Goal: Task Accomplishment & Management: Use online tool/utility

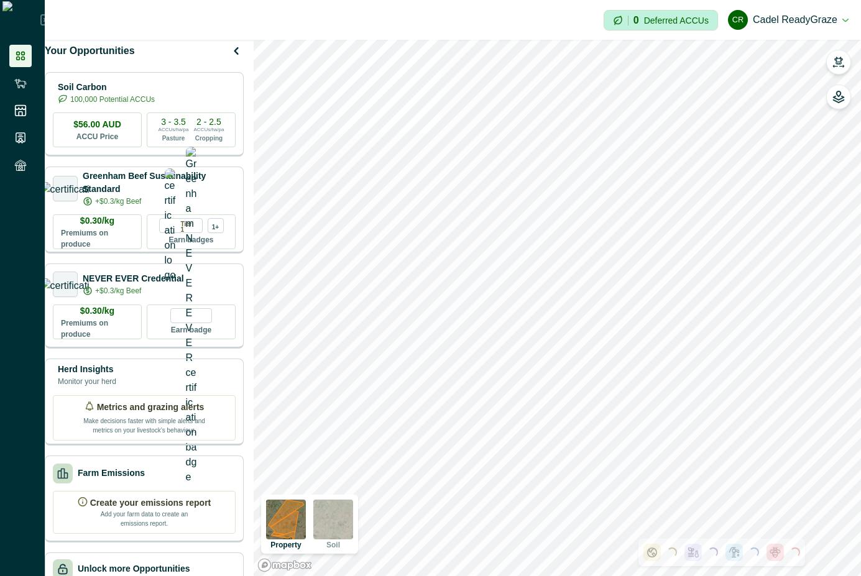
click at [850, 55] on div at bounding box center [838, 80] width 25 height 60
click at [845, 54] on button "button" at bounding box center [838, 62] width 25 height 25
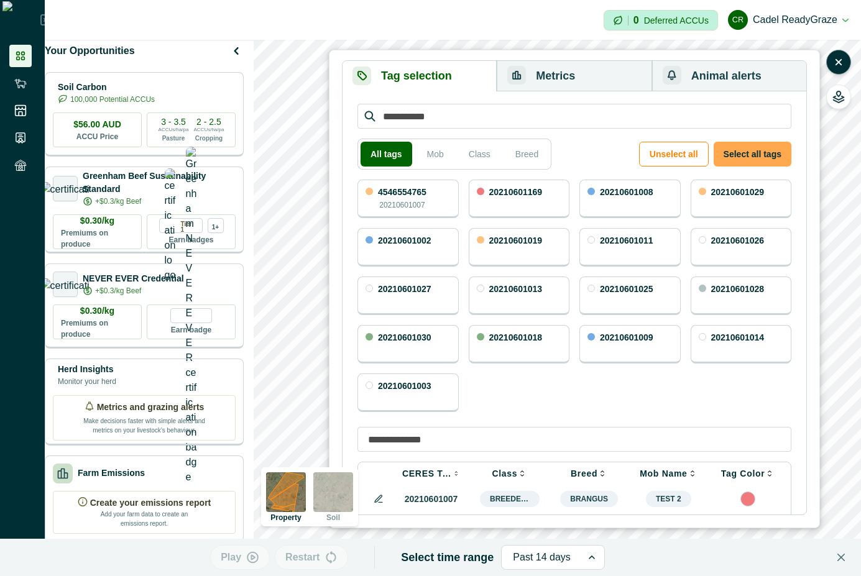
click at [785, 152] on button "Select all tags" at bounding box center [753, 154] width 78 height 25
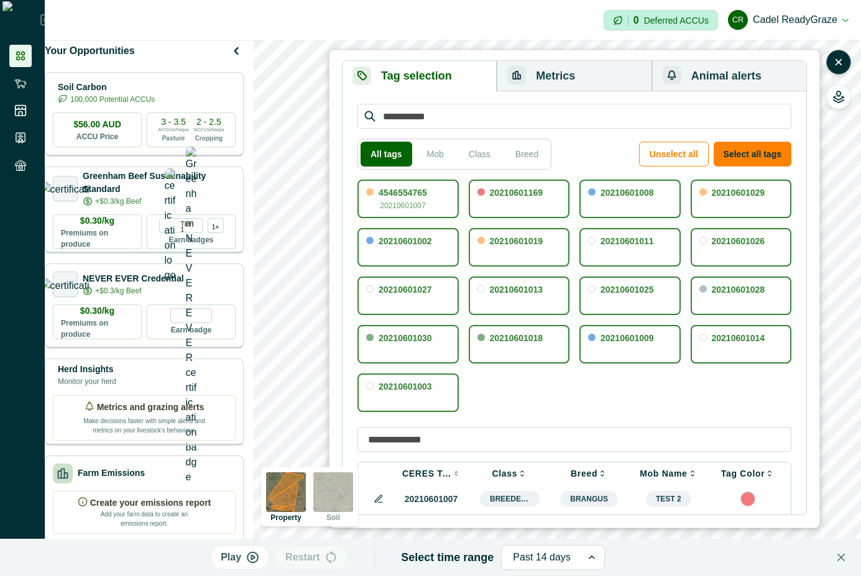
click at [576, 75] on button "Metrics" at bounding box center [574, 76] width 155 height 30
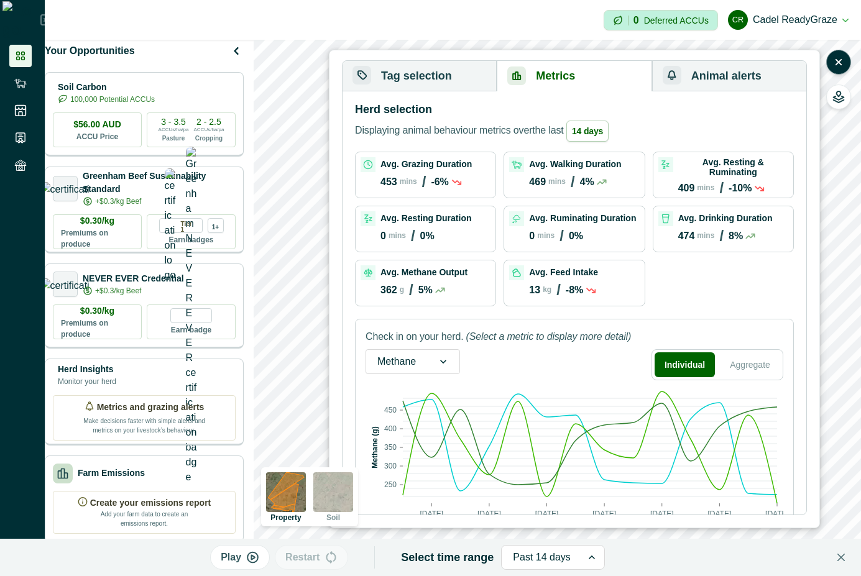
click at [380, 72] on button "Tag selection" at bounding box center [420, 76] width 154 height 30
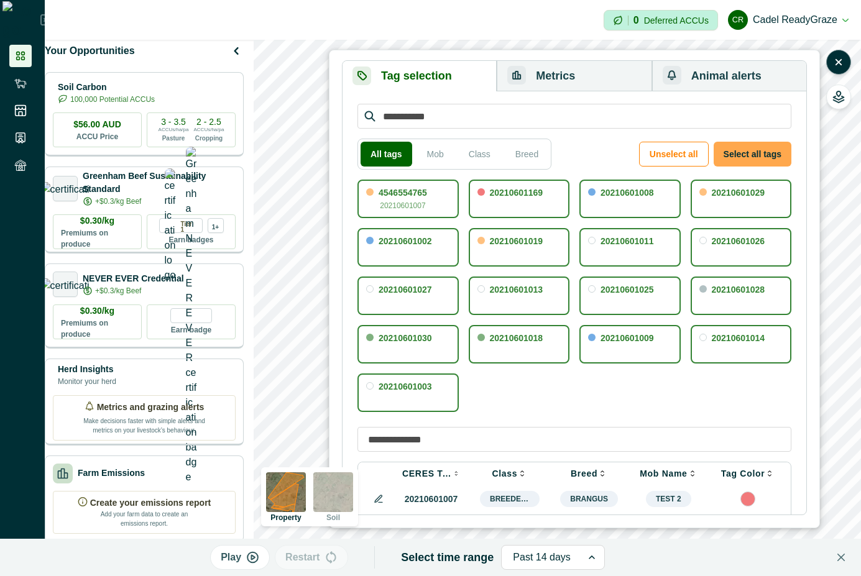
click at [762, 159] on button "Select all tags" at bounding box center [753, 154] width 78 height 25
click at [537, 76] on button "Metrics" at bounding box center [574, 76] width 155 height 30
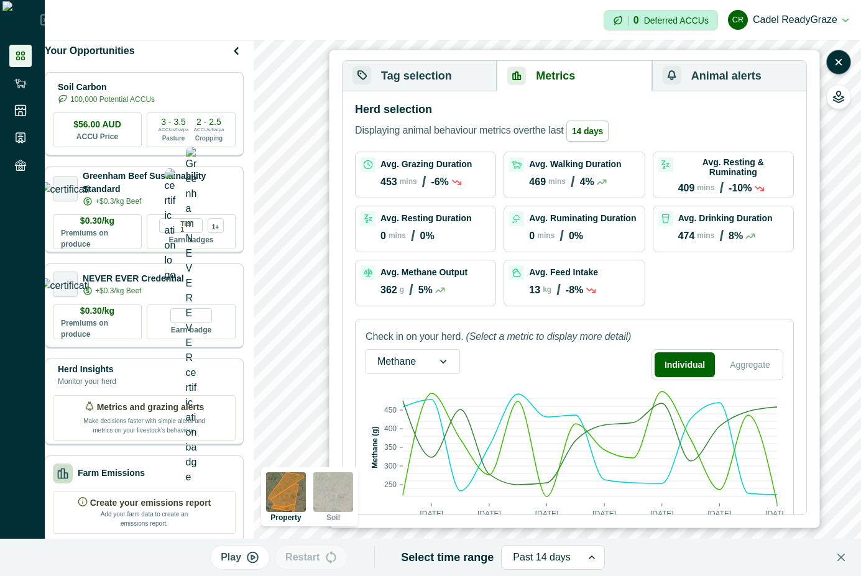
click at [473, 85] on button "Tag selection" at bounding box center [420, 76] width 154 height 30
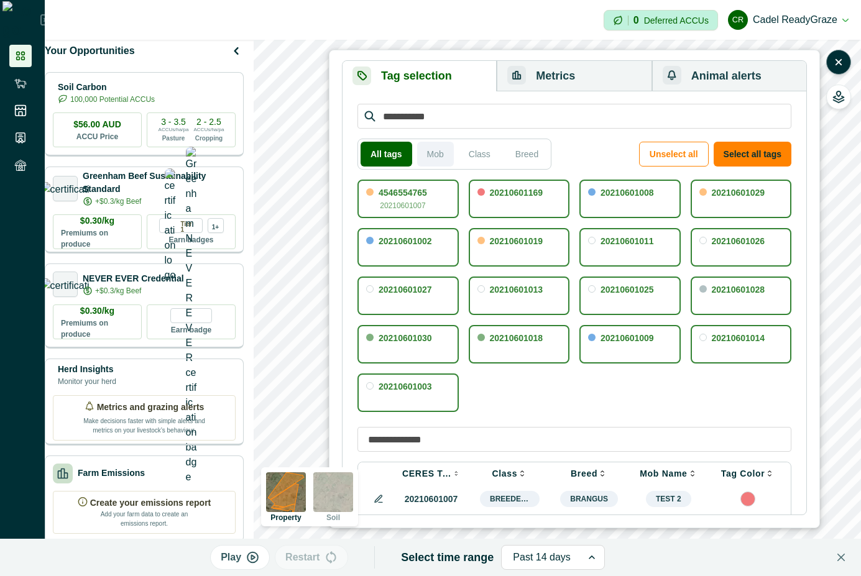
click at [435, 152] on button "Mob" at bounding box center [435, 154] width 37 height 25
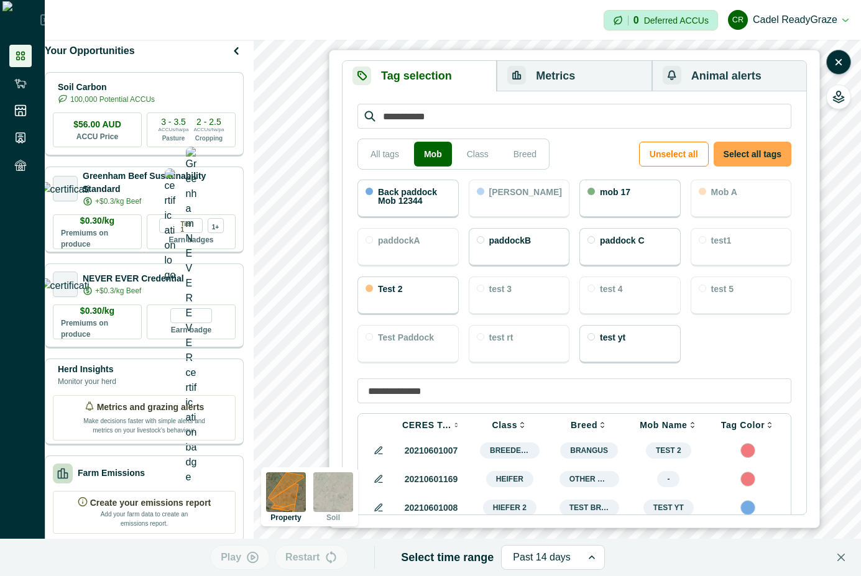
click at [736, 150] on button "Select all tags" at bounding box center [753, 154] width 78 height 25
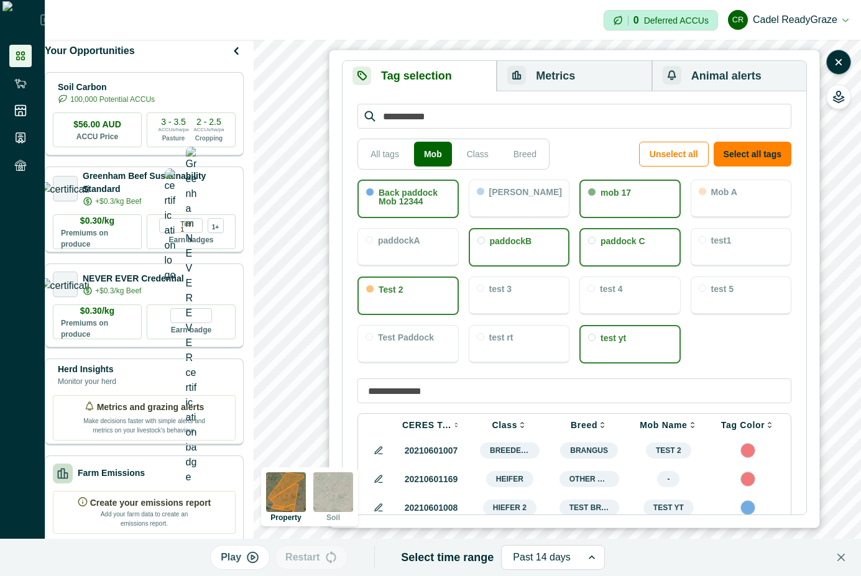
click at [553, 80] on button "Metrics" at bounding box center [574, 76] width 155 height 30
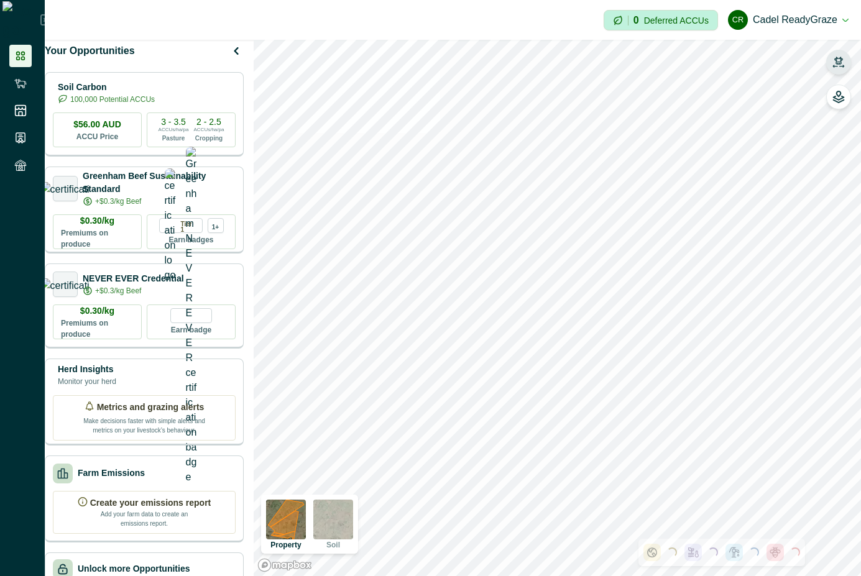
click at [841, 61] on icon "button" at bounding box center [838, 60] width 9 height 7
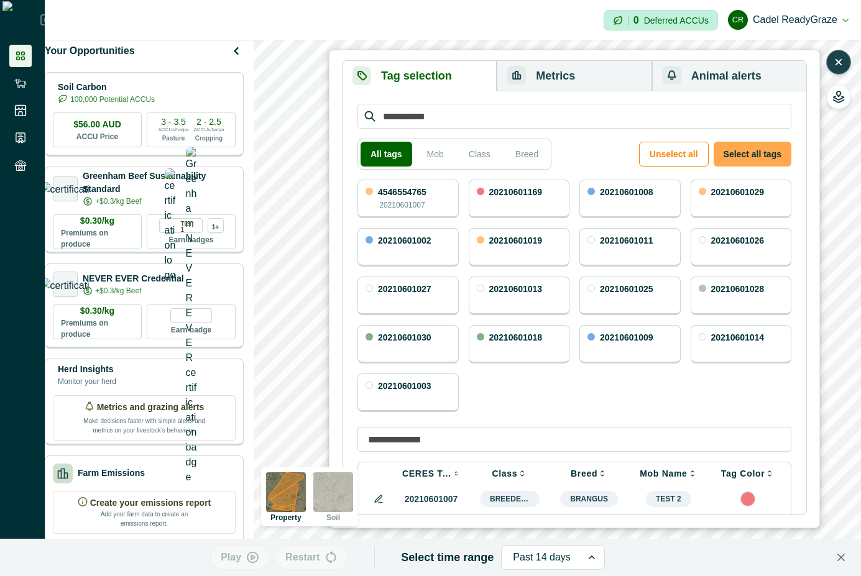
click at [767, 153] on button "Select all tags" at bounding box center [753, 154] width 78 height 25
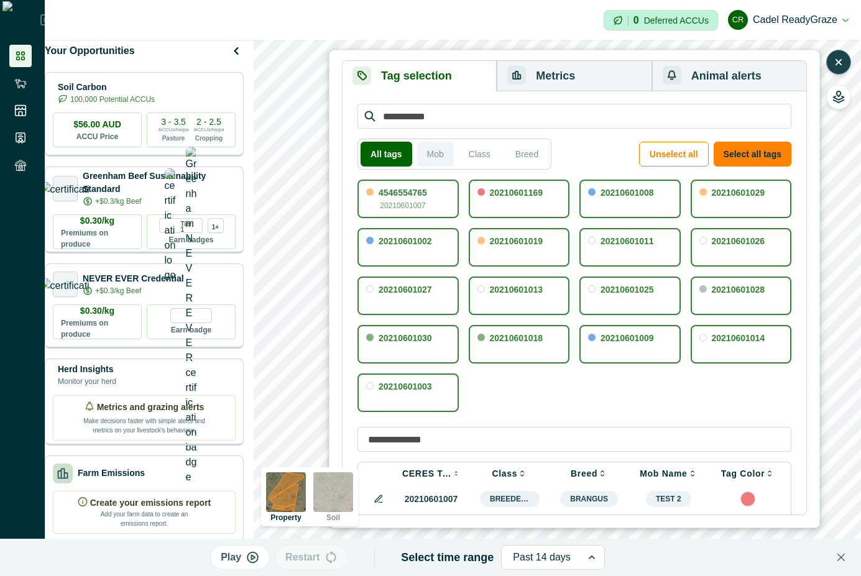
click at [432, 154] on button "Mob" at bounding box center [435, 154] width 37 height 25
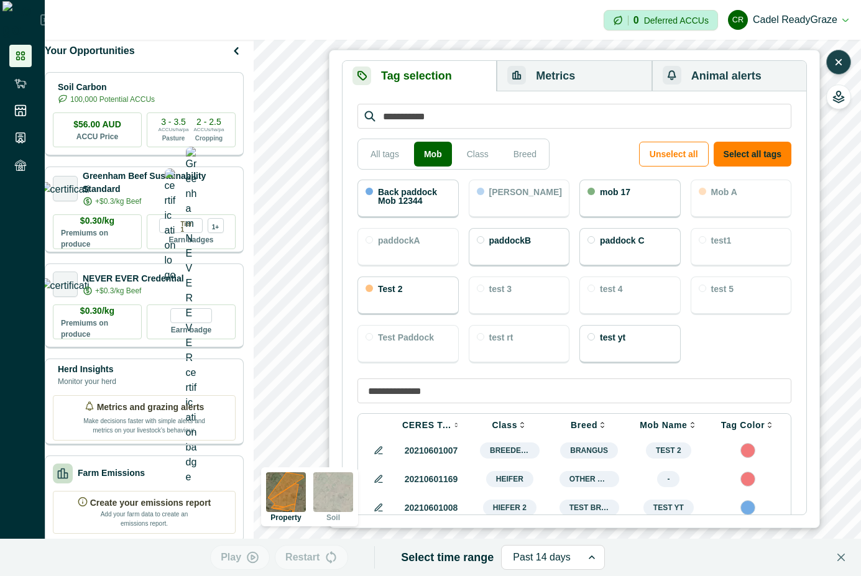
click at [415, 197] on p "Back paddock Mob 12344" at bounding box center [414, 196] width 73 height 17
click at [539, 77] on button "Metrics" at bounding box center [574, 76] width 155 height 30
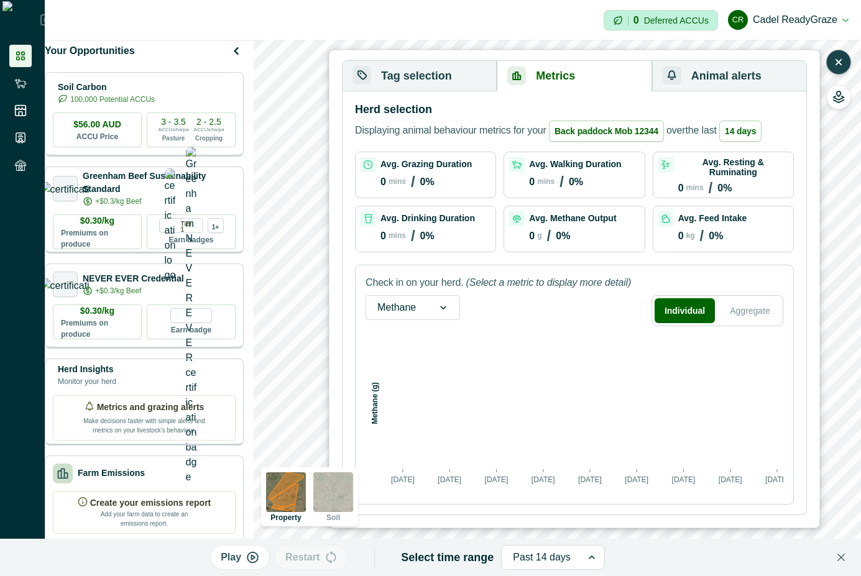
click at [434, 75] on button "Tag selection" at bounding box center [420, 76] width 154 height 30
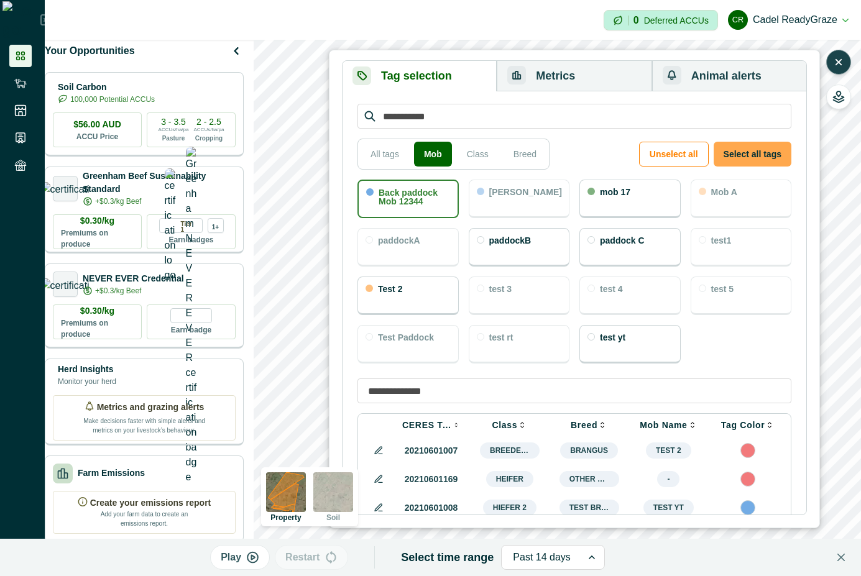
click at [769, 160] on button "Select all tags" at bounding box center [753, 154] width 78 height 25
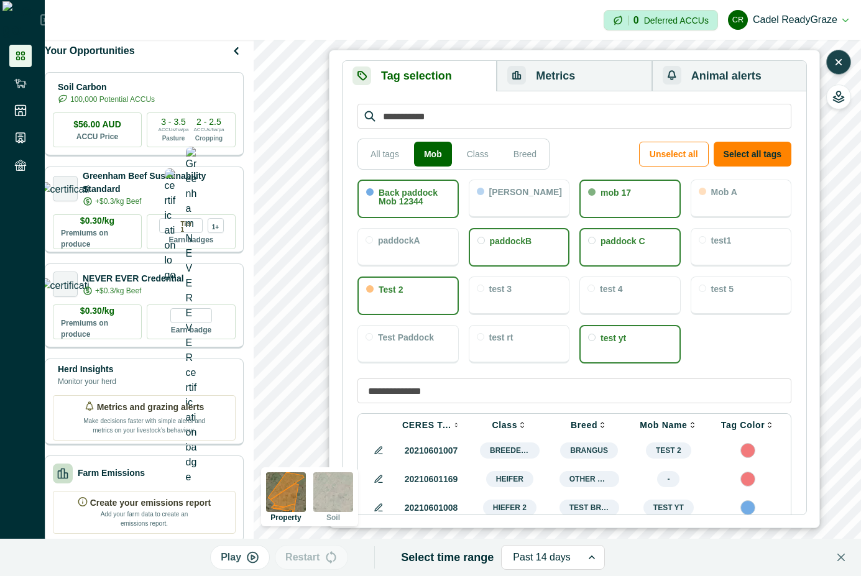
click at [614, 185] on div "mob 17" at bounding box center [629, 199] width 101 height 39
click at [615, 252] on div "paddock C" at bounding box center [629, 247] width 101 height 39
click at [557, 80] on button "Metrics" at bounding box center [574, 76] width 155 height 30
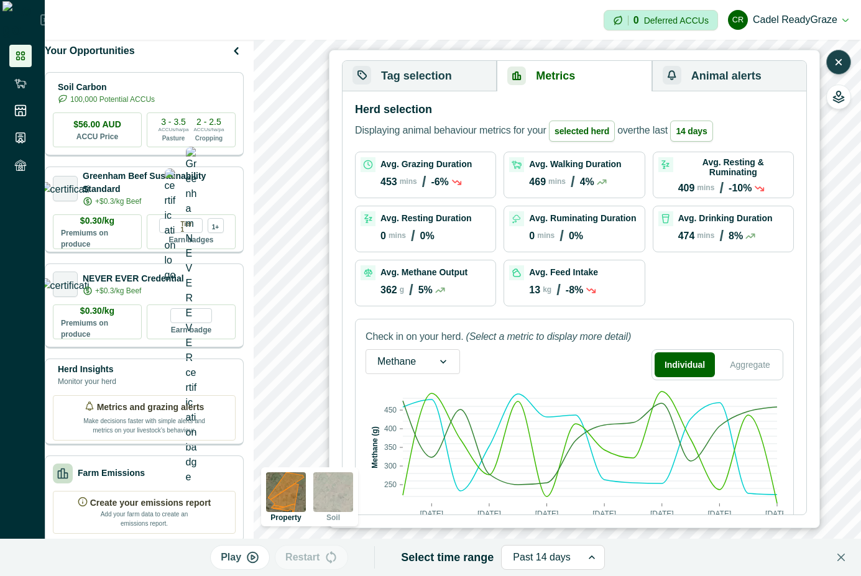
click at [436, 75] on button "Tag selection" at bounding box center [420, 76] width 154 height 30
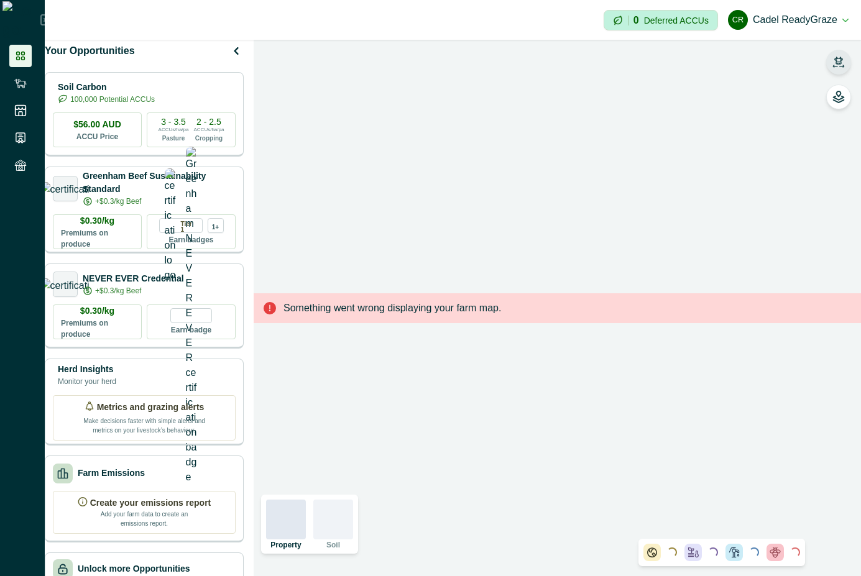
click at [840, 56] on icon "button" at bounding box center [839, 62] width 12 height 12
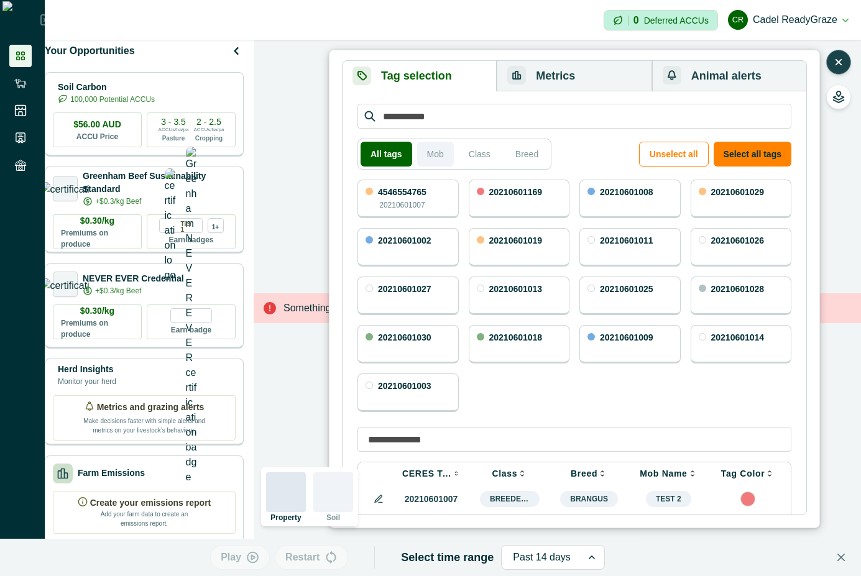
click at [432, 156] on button "Mob" at bounding box center [435, 154] width 37 height 25
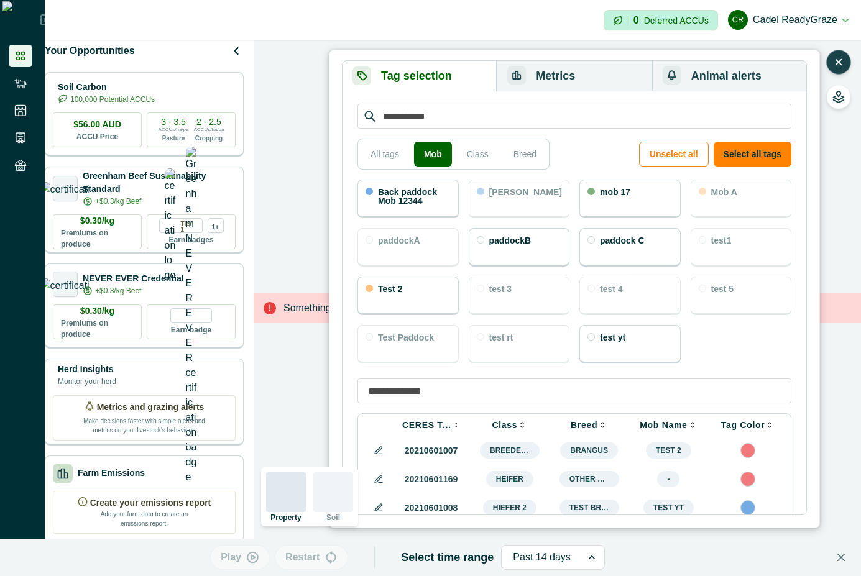
click at [578, 73] on button "Metrics" at bounding box center [574, 76] width 155 height 30
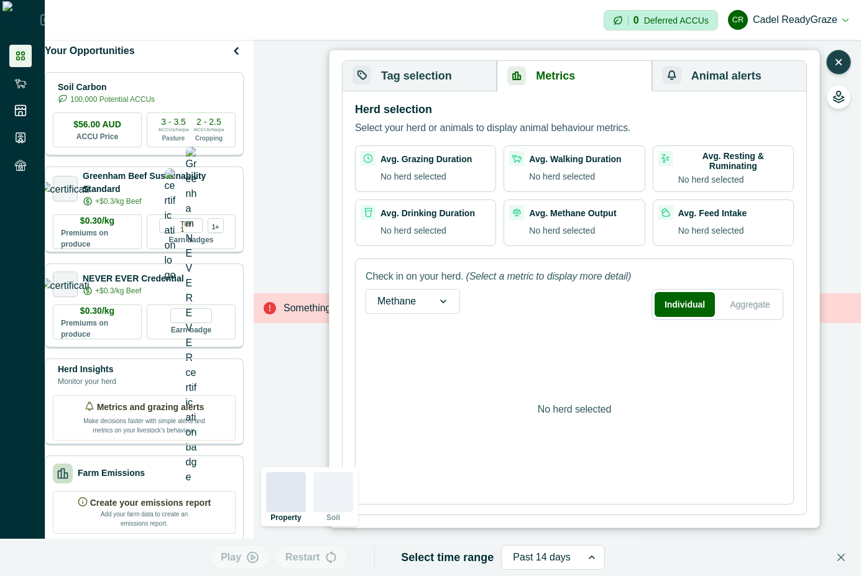
click at [470, 73] on button "Tag selection" at bounding box center [420, 76] width 154 height 30
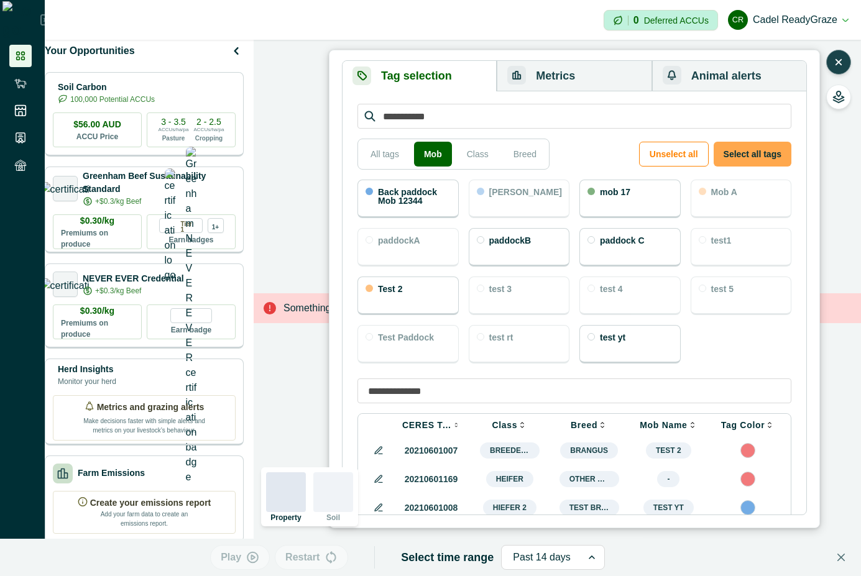
click at [780, 151] on button "Select all tags" at bounding box center [753, 154] width 78 height 25
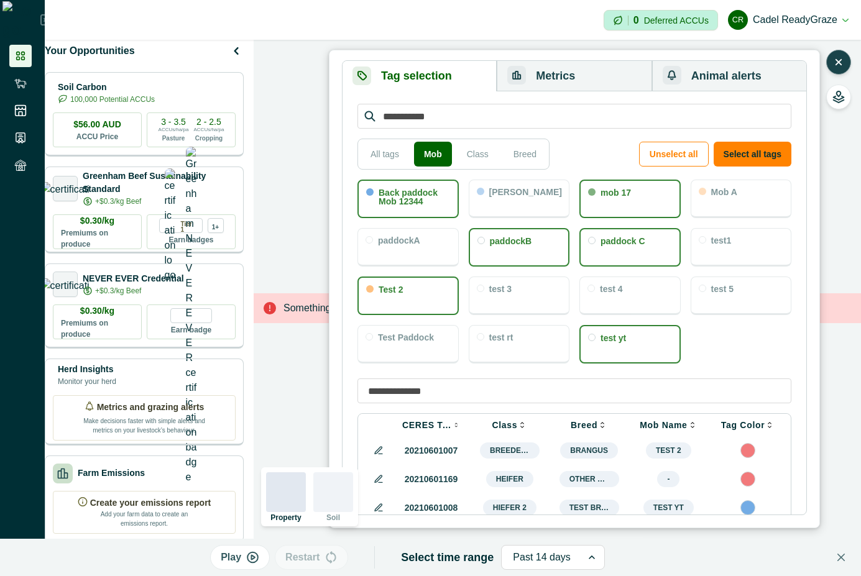
click at [599, 69] on button "Metrics" at bounding box center [574, 76] width 155 height 30
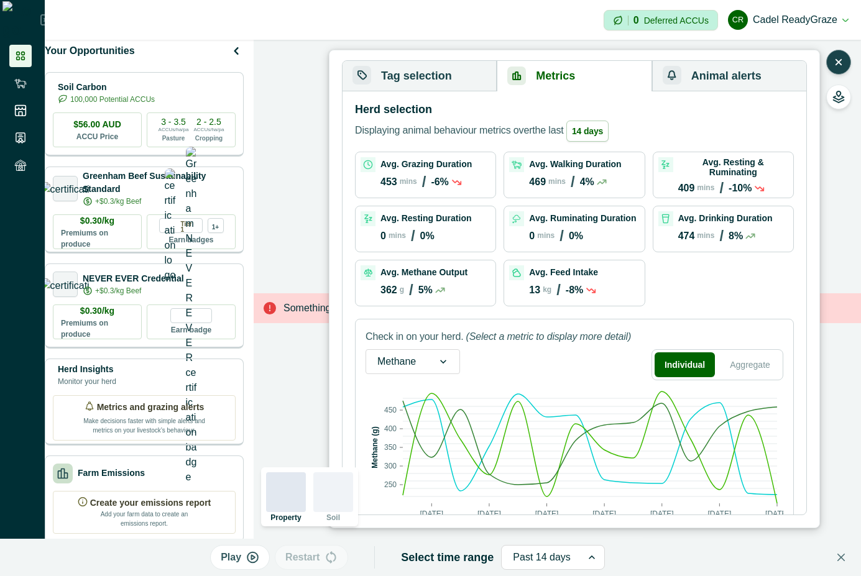
click at [438, 78] on button "Tag selection" at bounding box center [420, 76] width 154 height 30
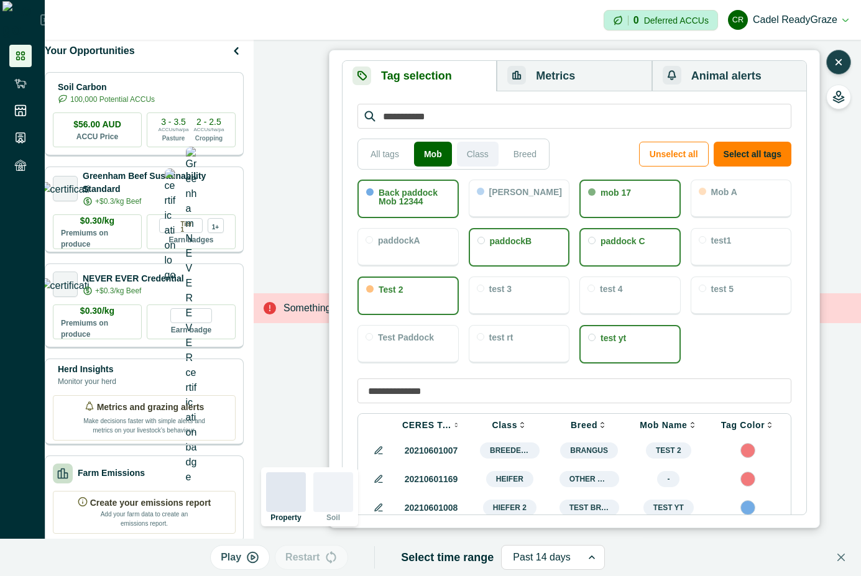
click at [476, 157] on button "Class" at bounding box center [478, 154] width 42 height 25
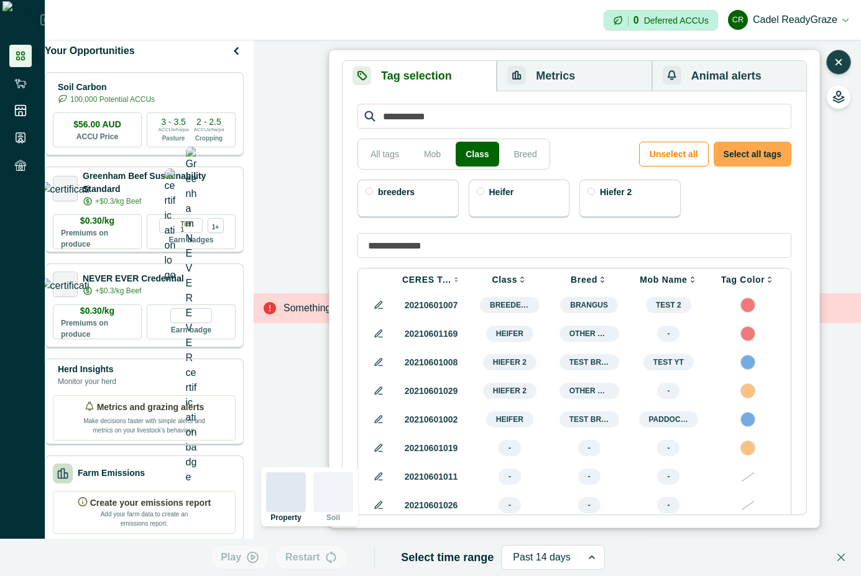
click at [746, 152] on button "Select all tags" at bounding box center [753, 154] width 78 height 25
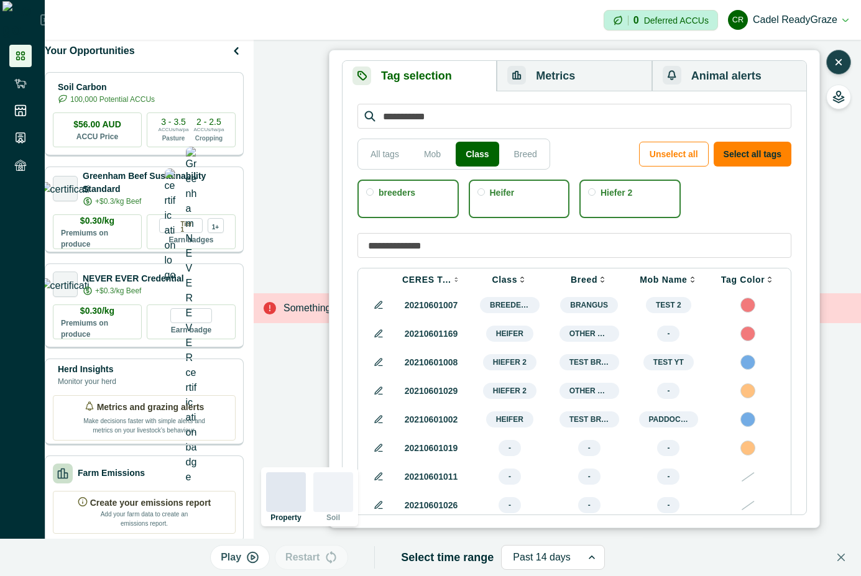
click at [598, 68] on button "Metrics" at bounding box center [574, 76] width 155 height 30
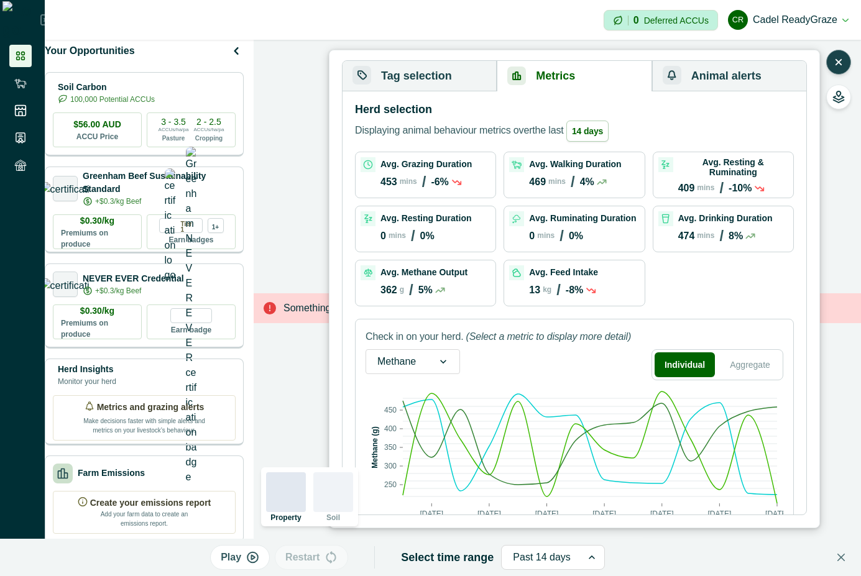
click at [432, 69] on button "Tag selection" at bounding box center [420, 76] width 154 height 30
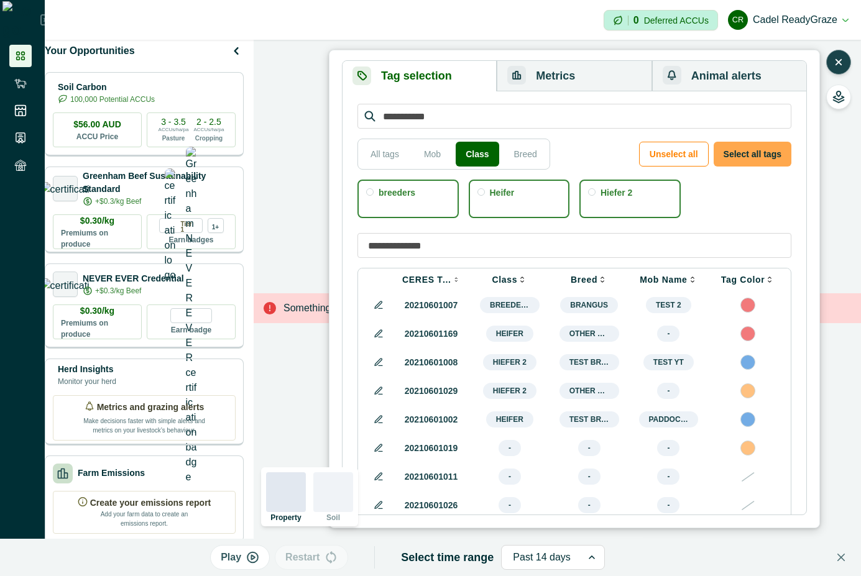
click at [743, 153] on button "Select all tags" at bounding box center [753, 154] width 78 height 25
click at [581, 90] on button "Metrics" at bounding box center [574, 76] width 155 height 30
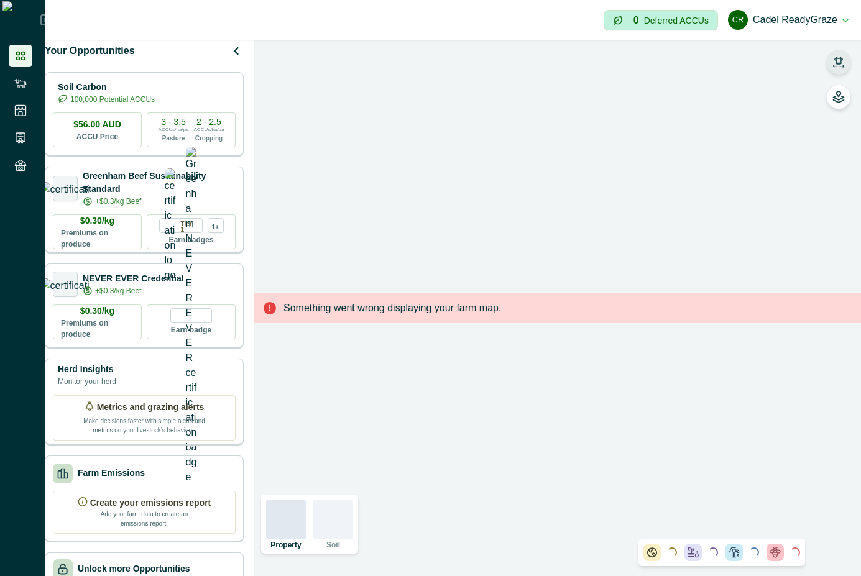
click at [844, 65] on icon "button" at bounding box center [839, 62] width 12 height 12
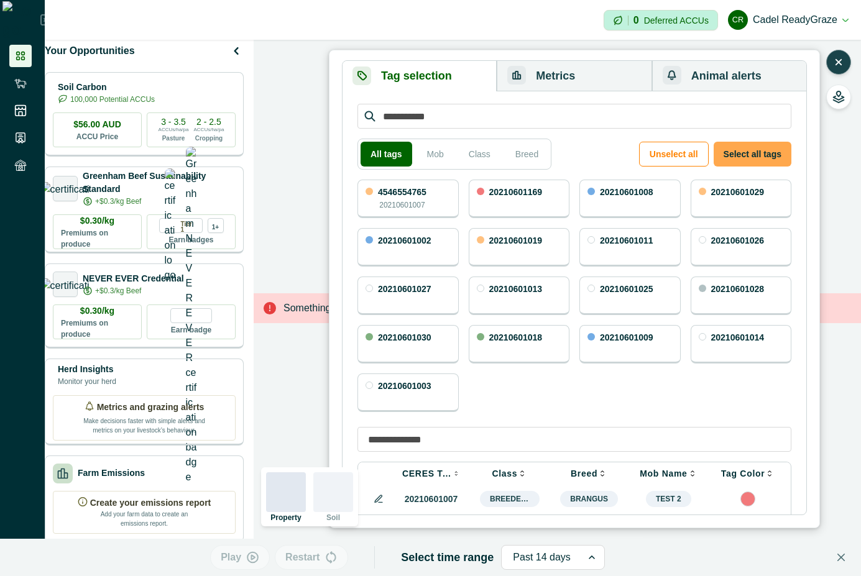
click at [747, 160] on button "Select all tags" at bounding box center [753, 154] width 78 height 25
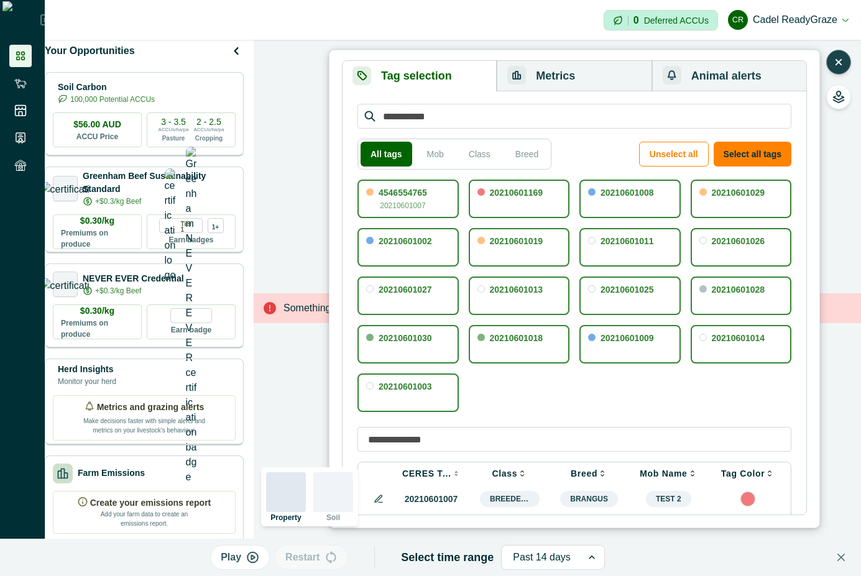
click at [556, 85] on button "Metrics" at bounding box center [574, 76] width 155 height 30
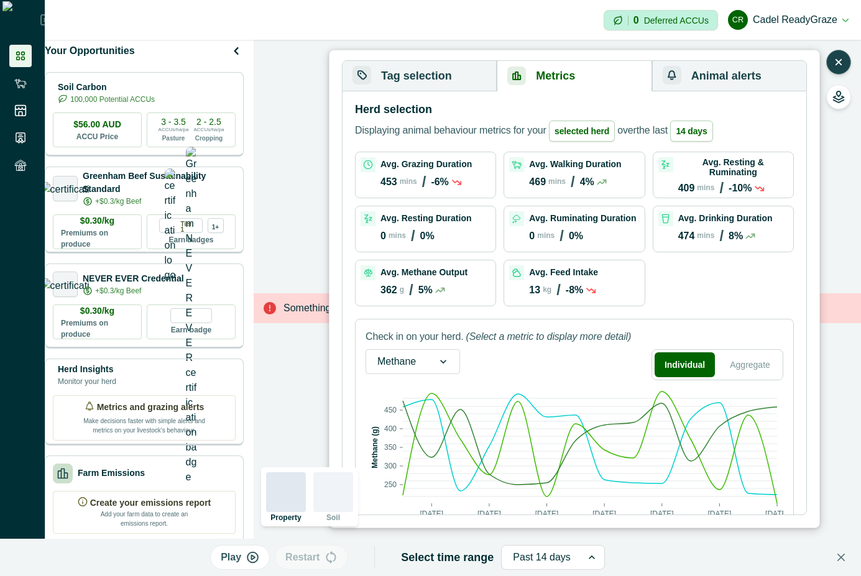
click at [432, 69] on button "Tag selection" at bounding box center [420, 76] width 154 height 30
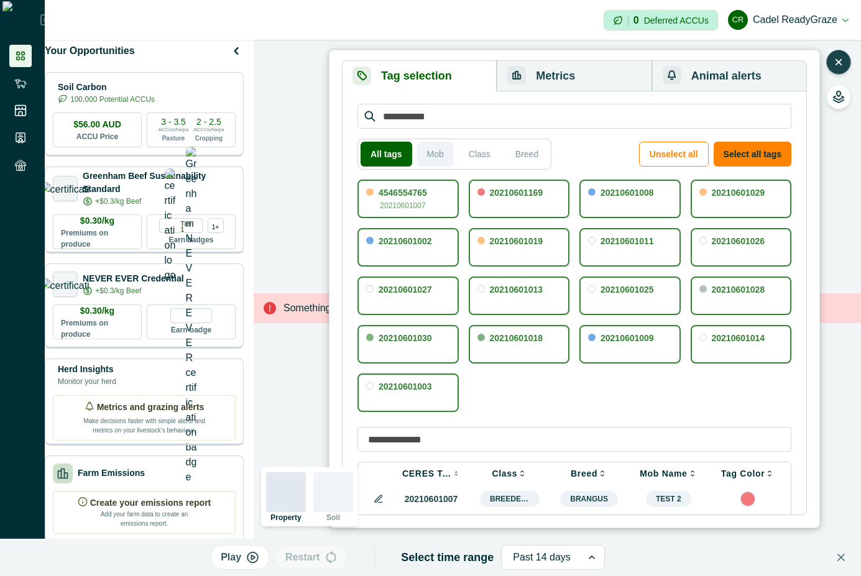
click at [436, 158] on button "Mob" at bounding box center [435, 154] width 37 height 25
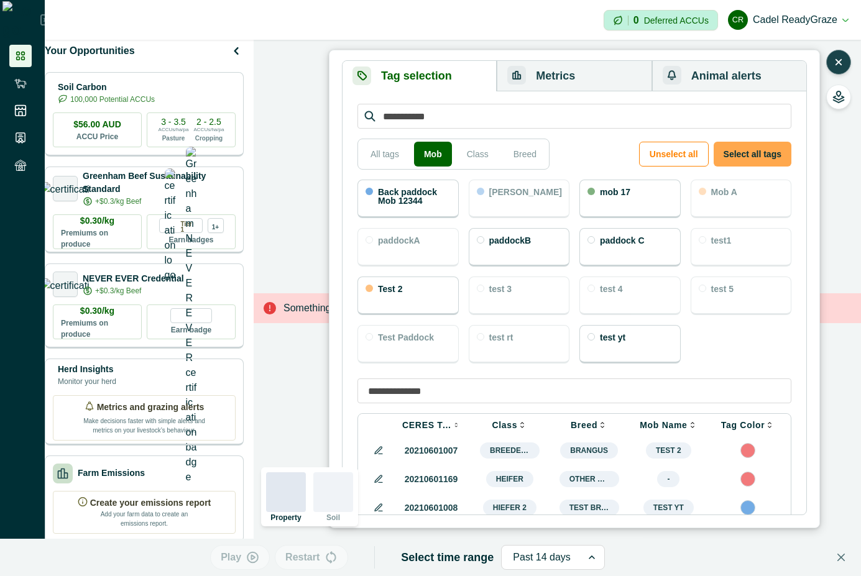
click at [747, 150] on button "Select all tags" at bounding box center [753, 154] width 78 height 25
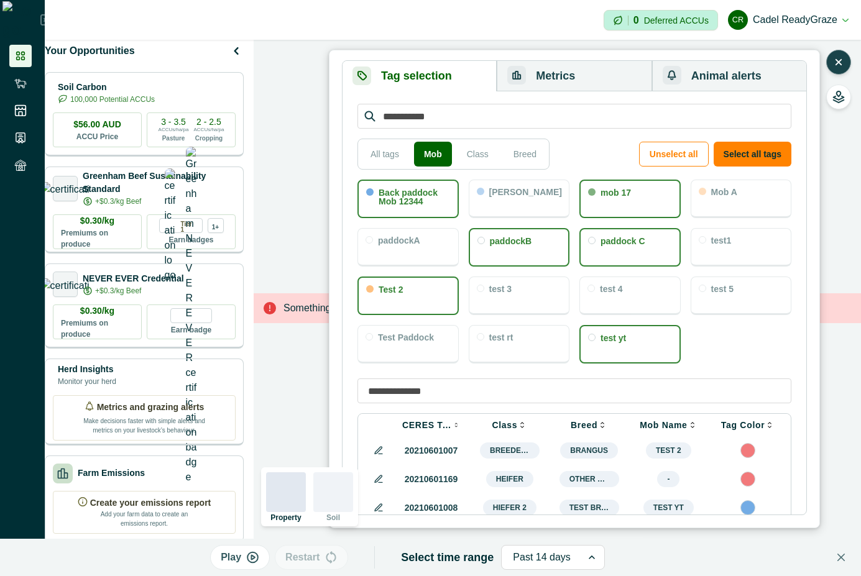
click at [563, 88] on button "Metrics" at bounding box center [574, 76] width 155 height 30
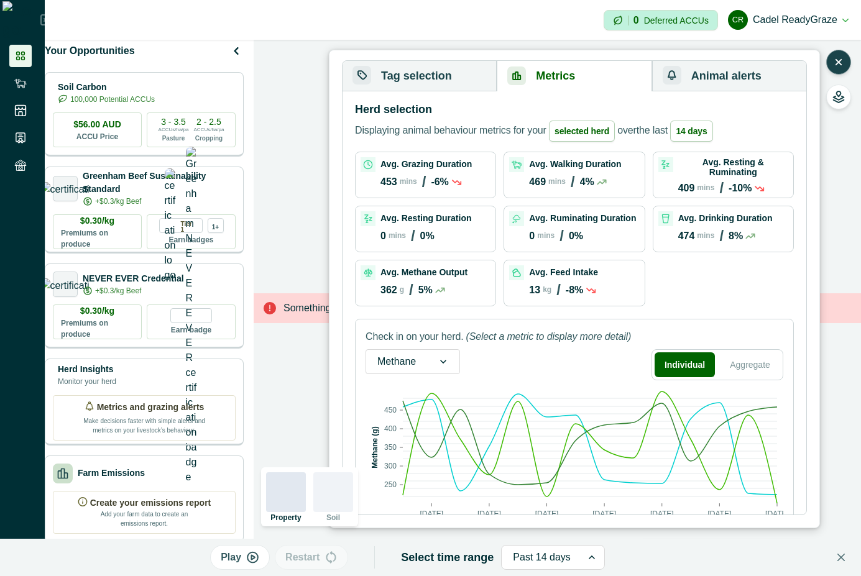
click at [434, 63] on button "Tag selection" at bounding box center [420, 76] width 154 height 30
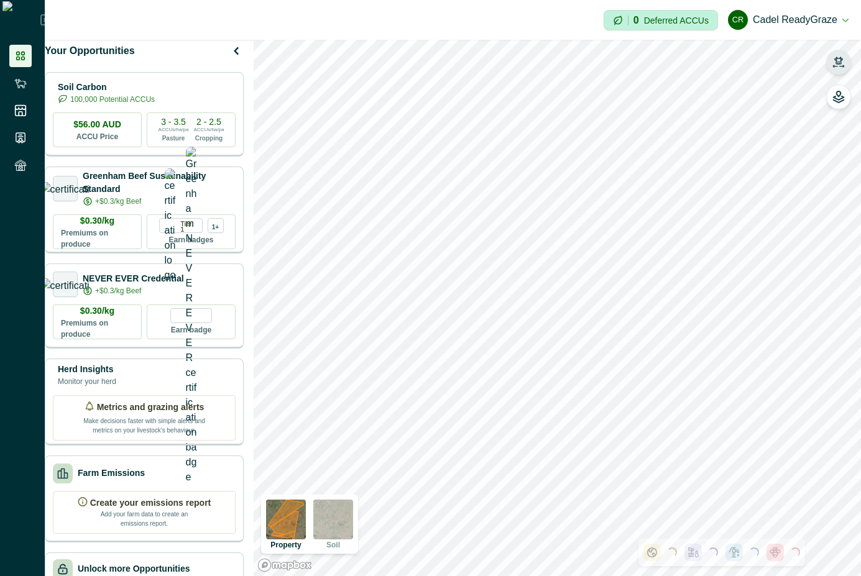
click at [840, 66] on icon "button" at bounding box center [838, 66] width 11 height 2
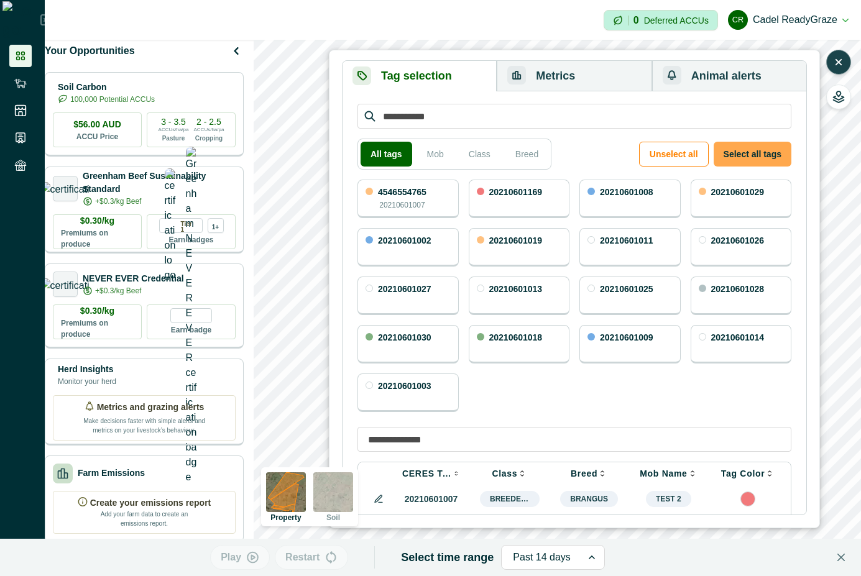
click at [754, 154] on button "Select all tags" at bounding box center [753, 154] width 78 height 25
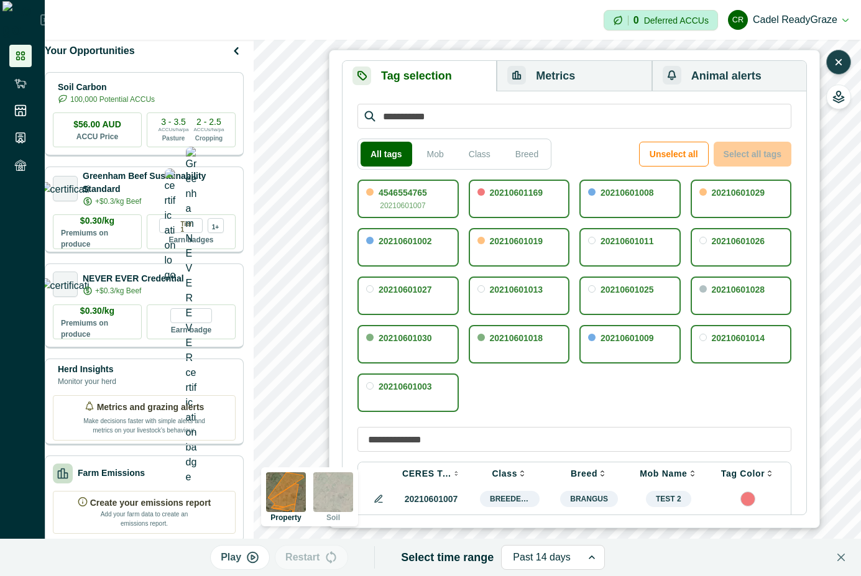
click at [575, 78] on button "Metrics" at bounding box center [574, 76] width 155 height 30
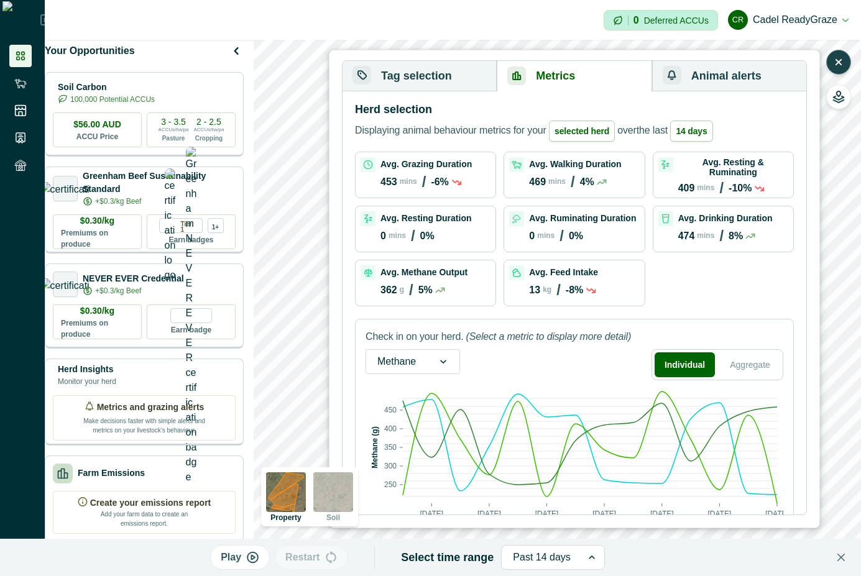
click at [478, 79] on button "Tag selection" at bounding box center [420, 76] width 154 height 30
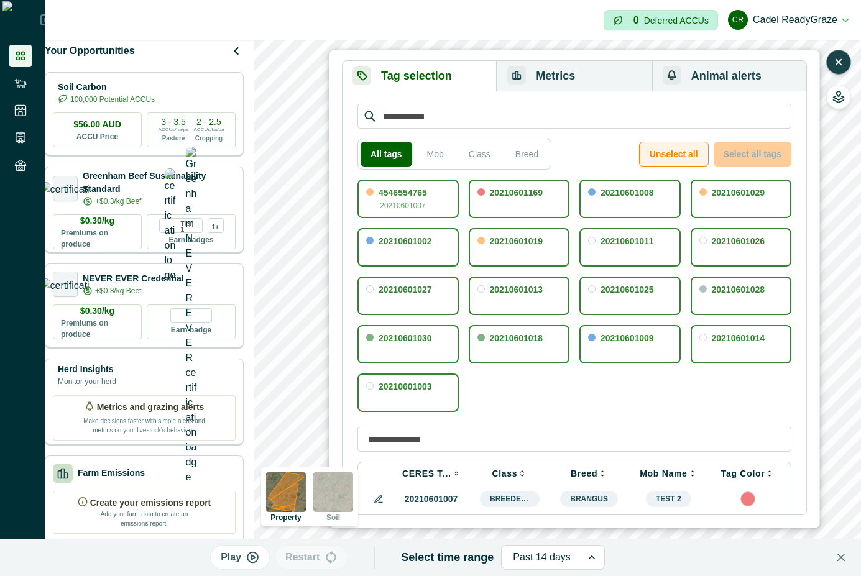
click at [675, 147] on button "Unselect all" at bounding box center [674, 154] width 70 height 25
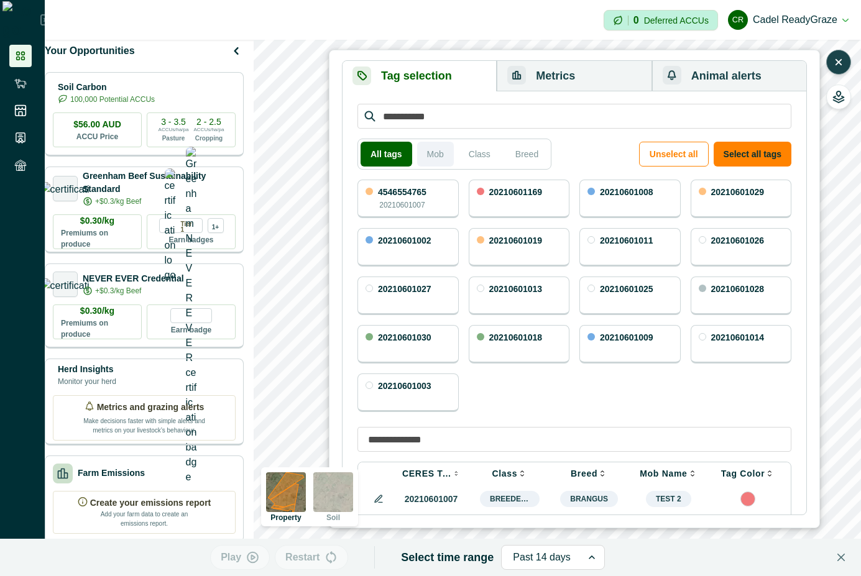
click at [434, 152] on button "Mob" at bounding box center [435, 154] width 37 height 25
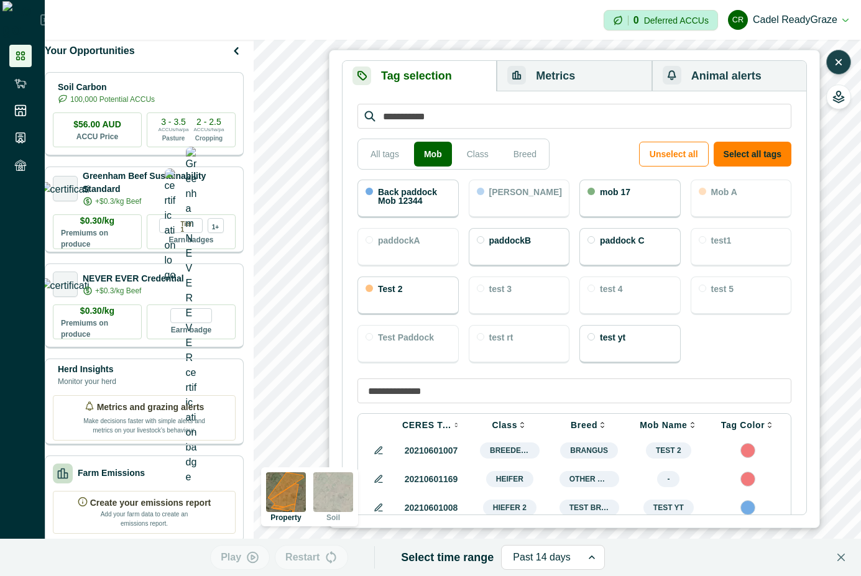
click at [418, 195] on p "Back paddock Mob 12344" at bounding box center [414, 196] width 73 height 17
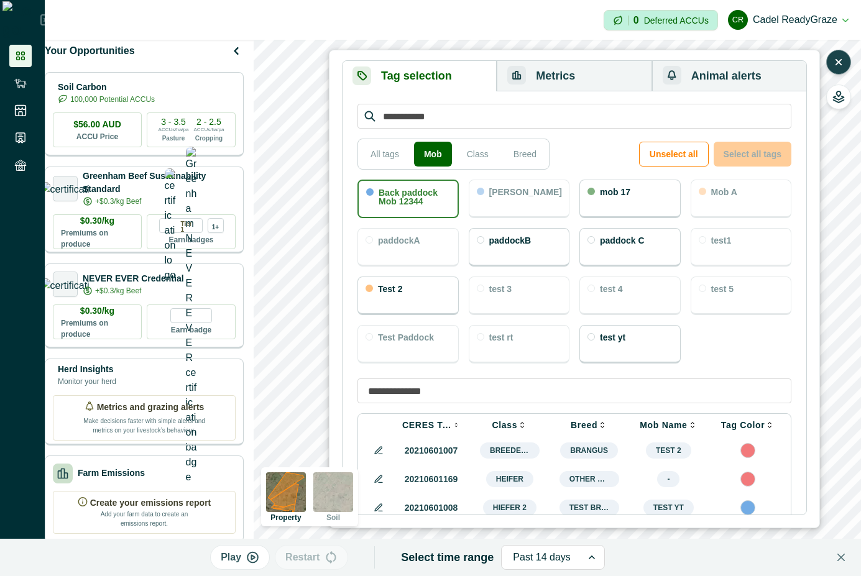
click at [563, 72] on button "Metrics" at bounding box center [574, 76] width 155 height 30
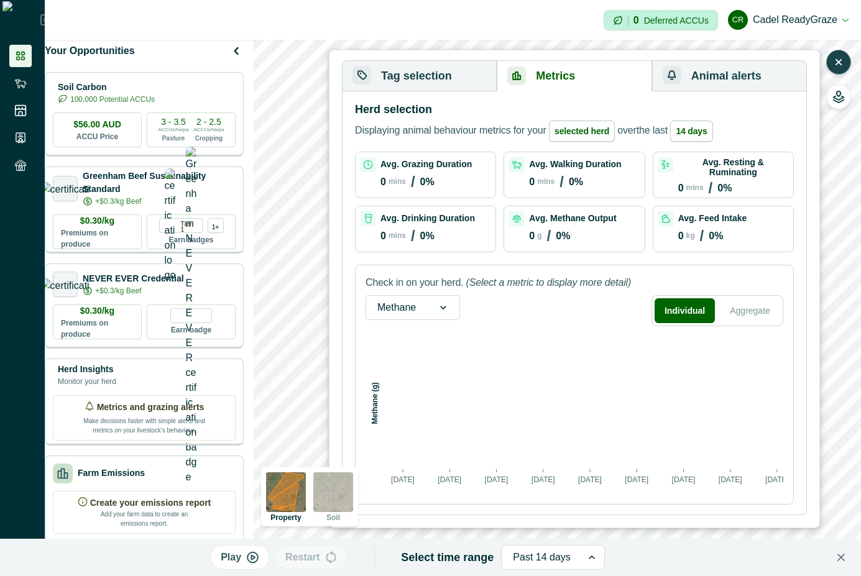
click at [452, 85] on button "Tag selection" at bounding box center [420, 76] width 154 height 30
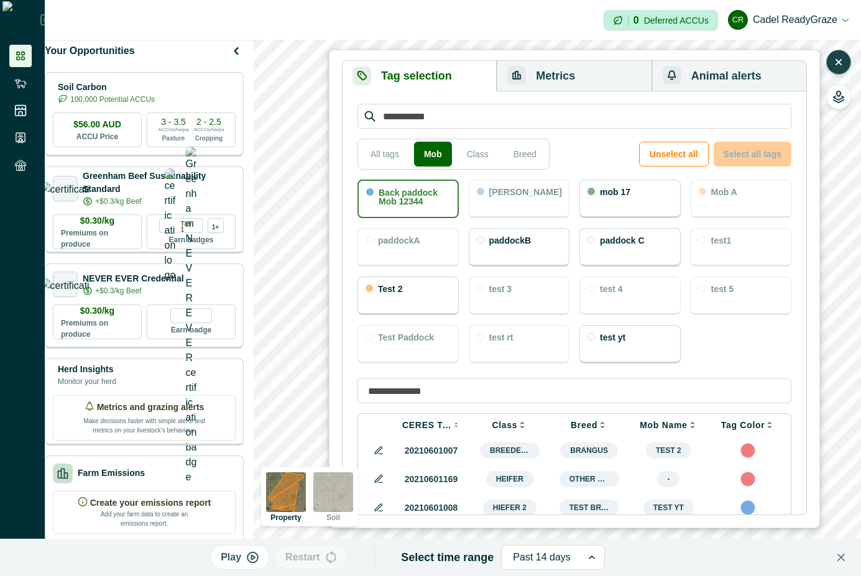
click at [616, 202] on div "mob 17" at bounding box center [629, 199] width 101 height 39
click at [596, 73] on button "Metrics" at bounding box center [574, 76] width 155 height 30
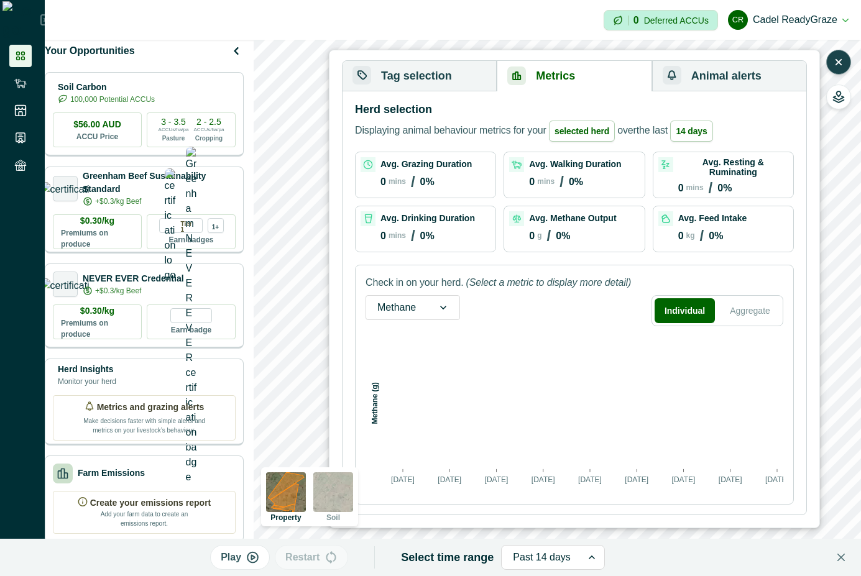
click at [417, 78] on button "Tag selection" at bounding box center [420, 76] width 154 height 30
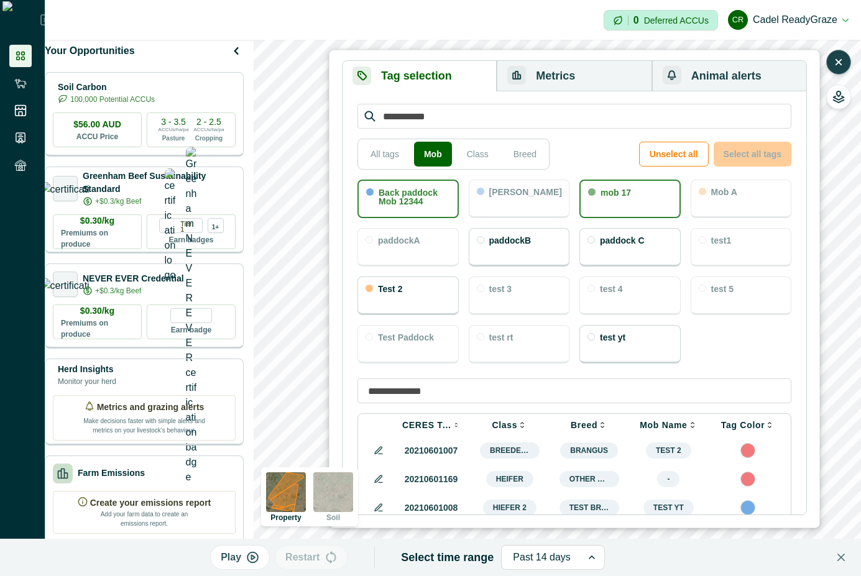
click at [636, 203] on div "mob 17" at bounding box center [629, 199] width 101 height 39
click at [559, 67] on button "Metrics" at bounding box center [574, 76] width 155 height 30
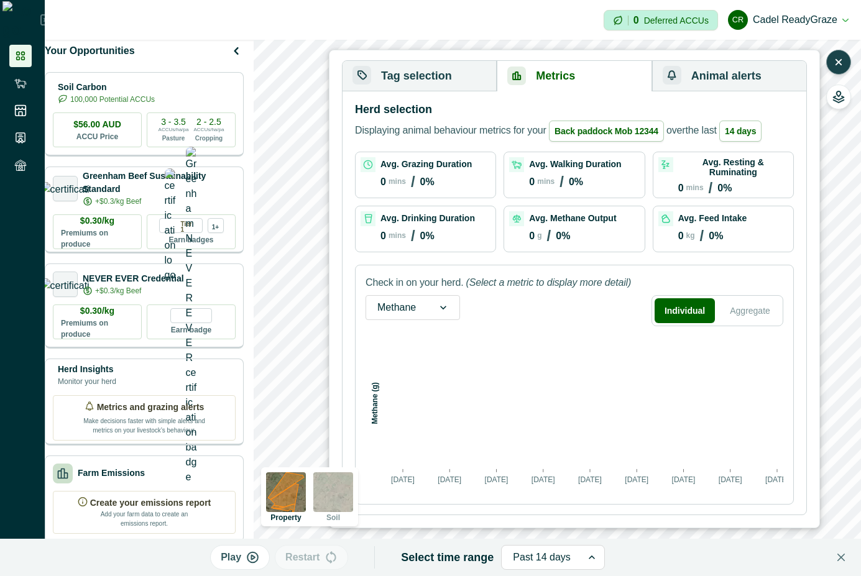
click at [453, 80] on button "Tag selection" at bounding box center [420, 76] width 154 height 30
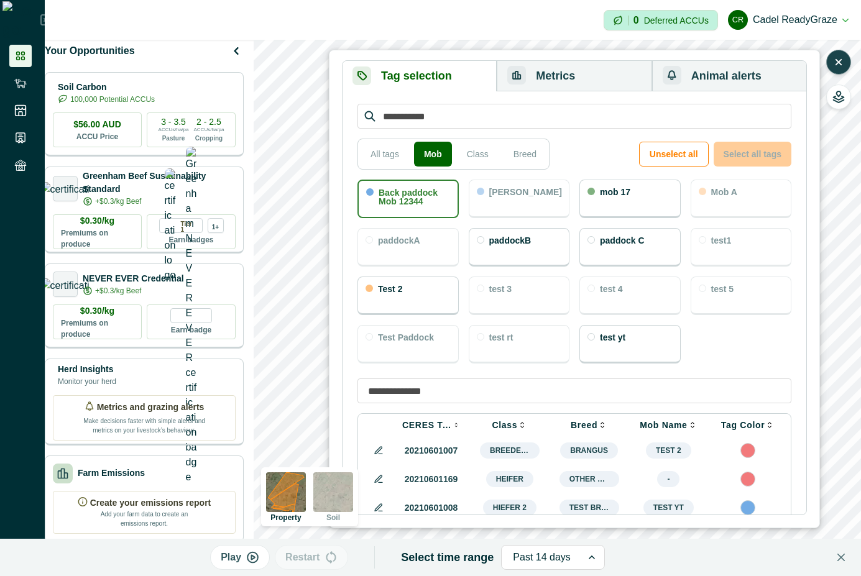
click at [621, 196] on div "mob 17" at bounding box center [615, 194] width 30 height 12
click at [573, 70] on button "Metrics" at bounding box center [574, 76] width 155 height 30
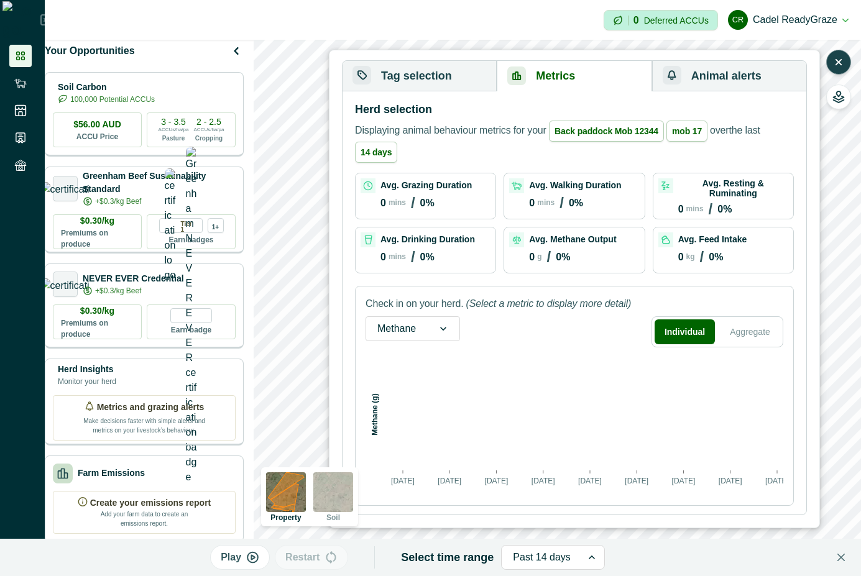
click at [461, 71] on button "Tag selection" at bounding box center [420, 76] width 154 height 30
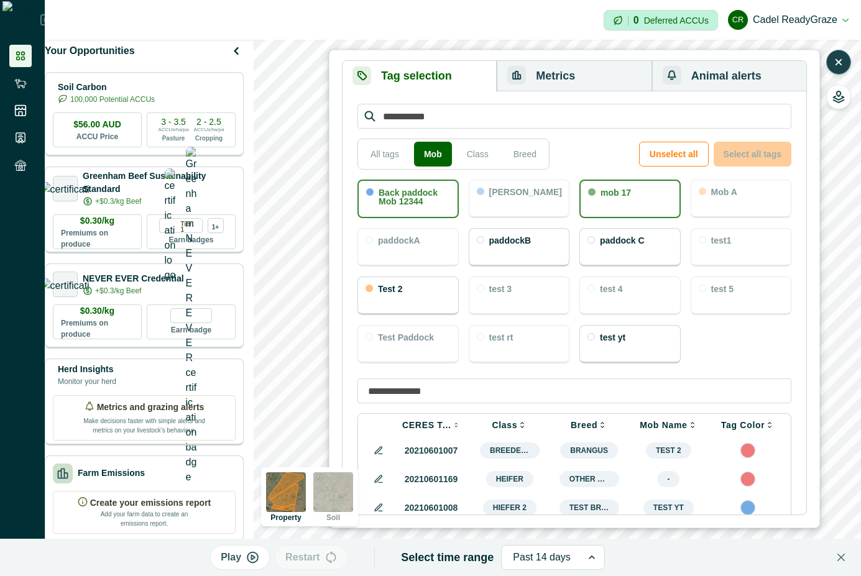
click at [528, 246] on div "paddockB" at bounding box center [519, 247] width 101 height 39
click at [618, 237] on p "paddock C" at bounding box center [622, 240] width 45 height 9
click at [599, 76] on button "Metrics" at bounding box center [574, 76] width 155 height 30
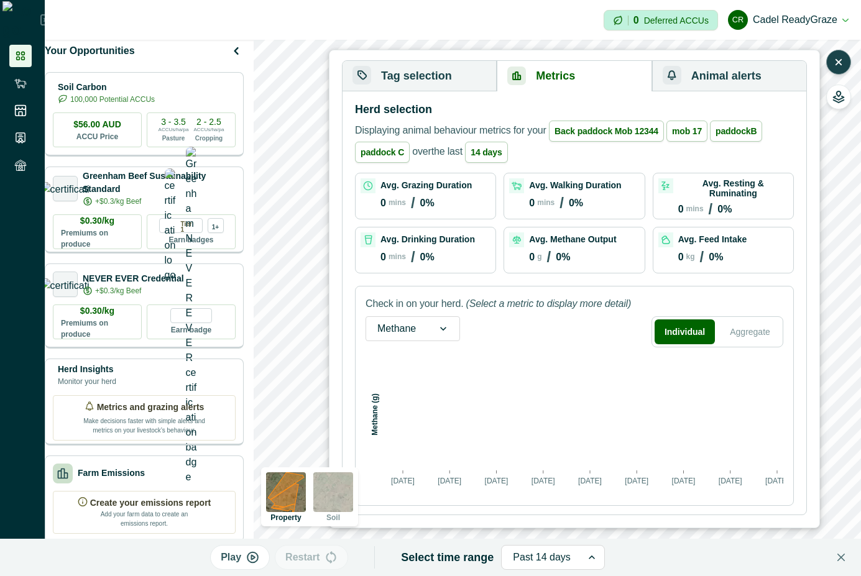
click at [455, 72] on button "Tag selection" at bounding box center [420, 76] width 154 height 30
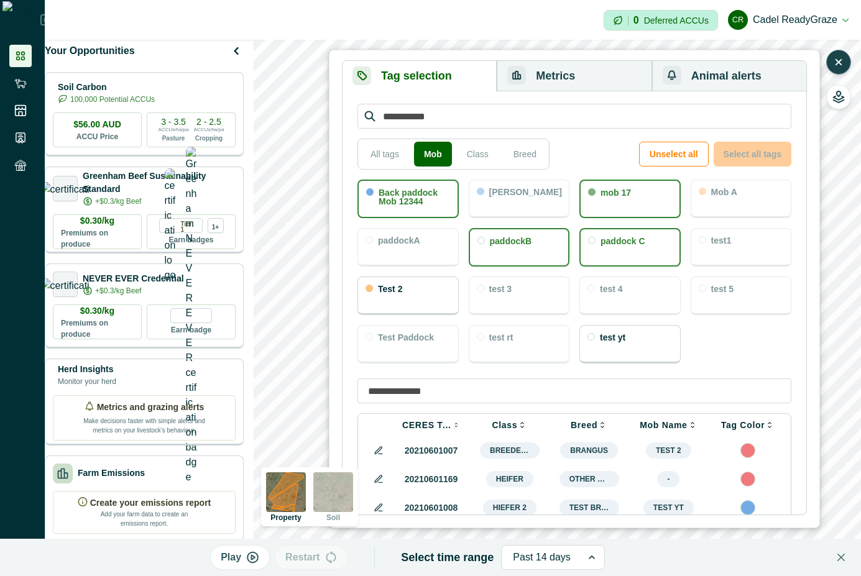
click at [550, 66] on button "Metrics" at bounding box center [574, 76] width 155 height 30
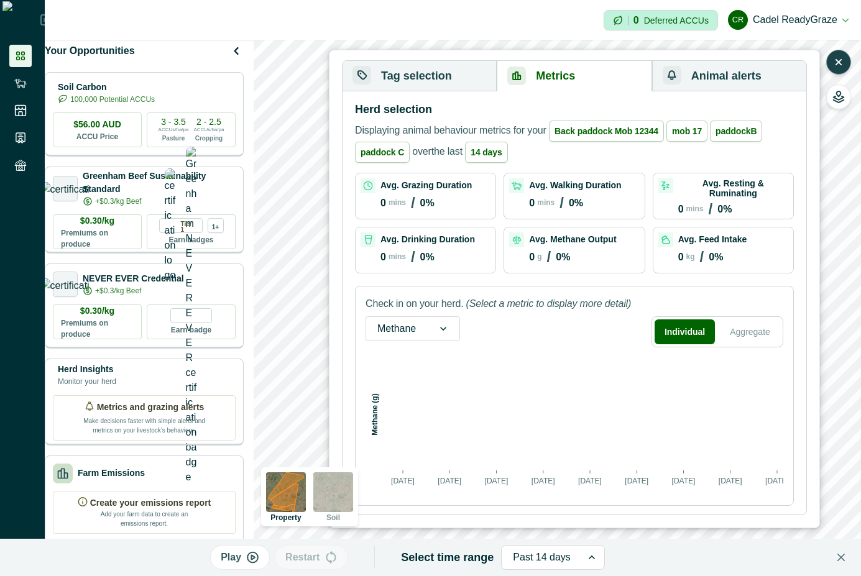
click at [441, 81] on button "Tag selection" at bounding box center [420, 76] width 154 height 30
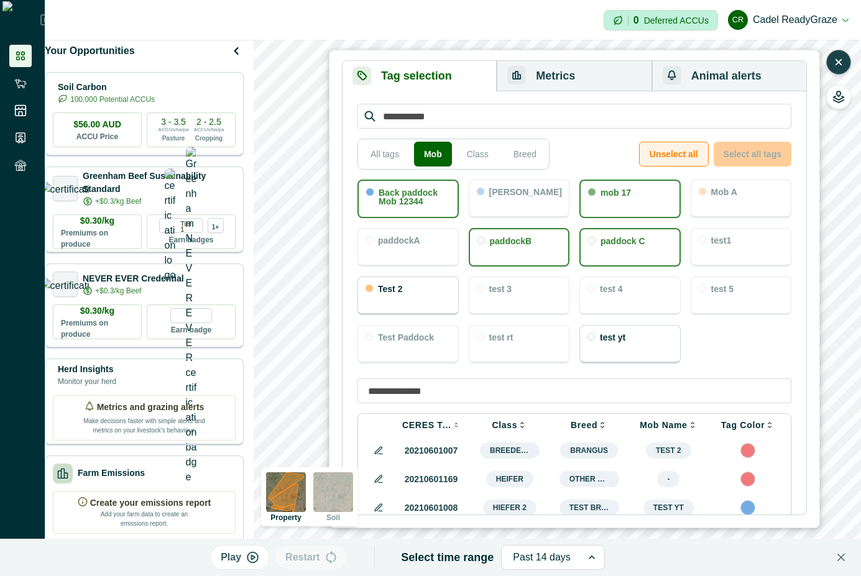
click at [678, 154] on button "Unselect all" at bounding box center [674, 154] width 70 height 25
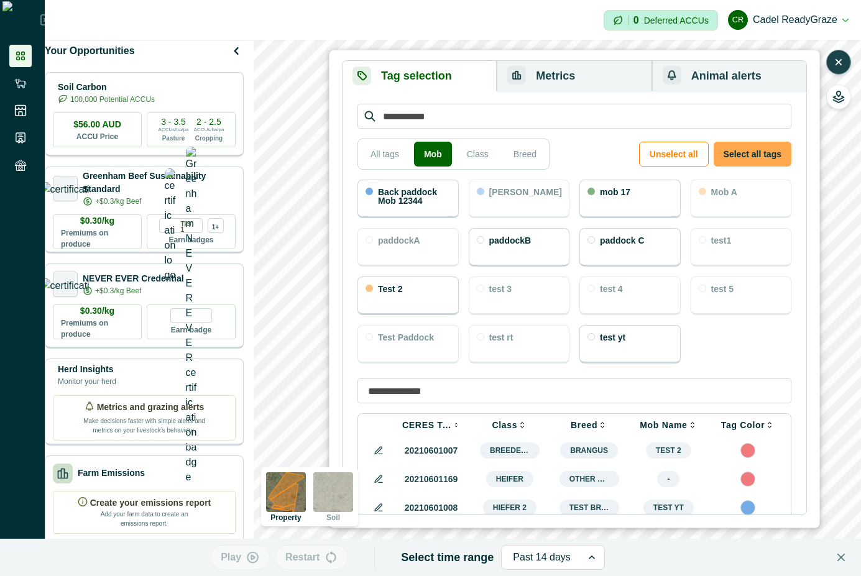
click at [739, 155] on button "Select all tags" at bounding box center [753, 154] width 78 height 25
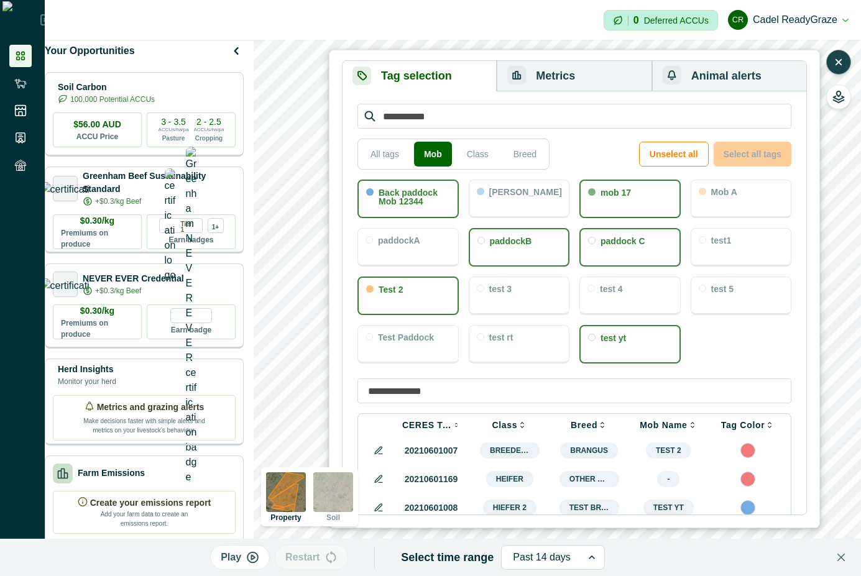
click at [620, 72] on button "Metrics" at bounding box center [574, 76] width 155 height 30
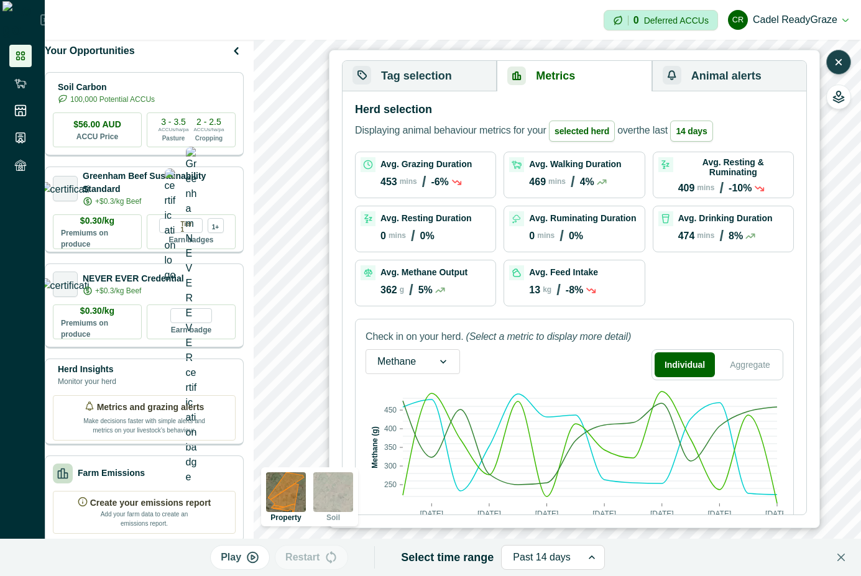
click at [457, 80] on button "Tag selection" at bounding box center [420, 76] width 154 height 30
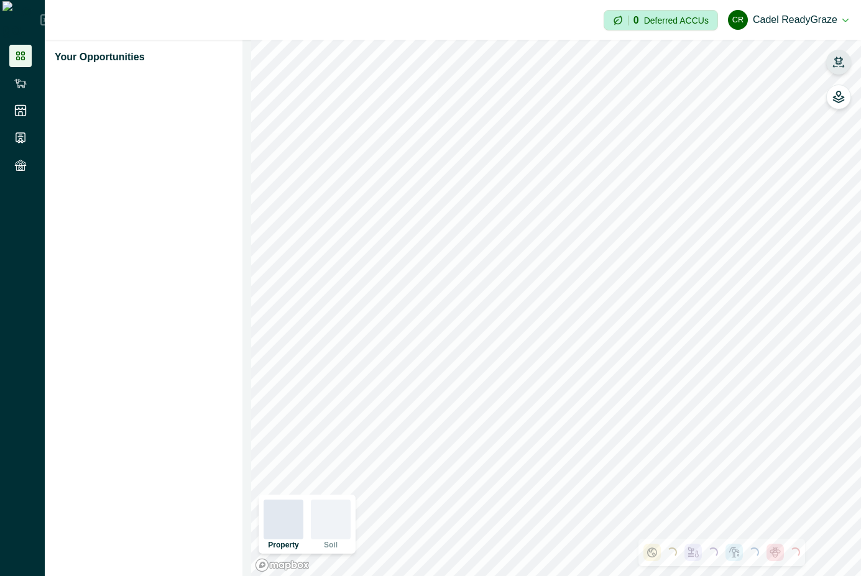
click at [841, 63] on icon "button" at bounding box center [838, 60] width 9 height 7
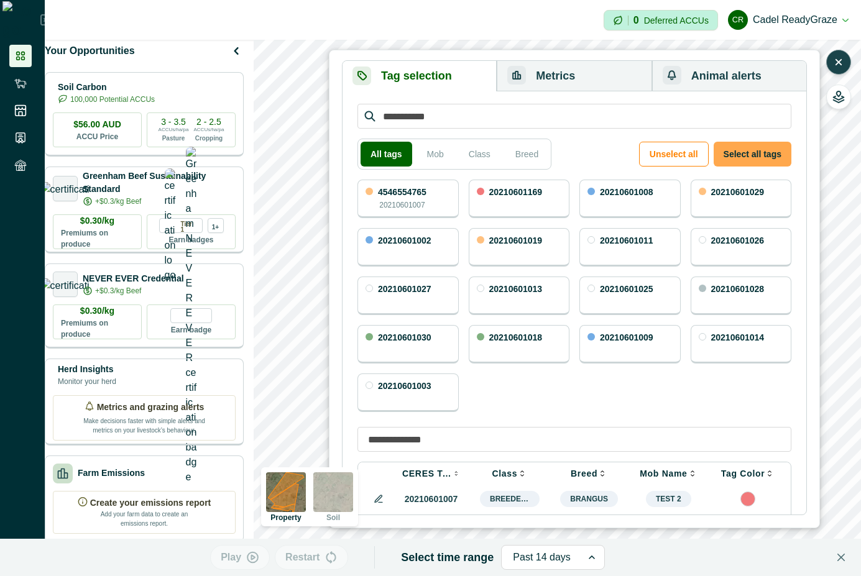
click at [740, 160] on button "Select all tags" at bounding box center [753, 154] width 78 height 25
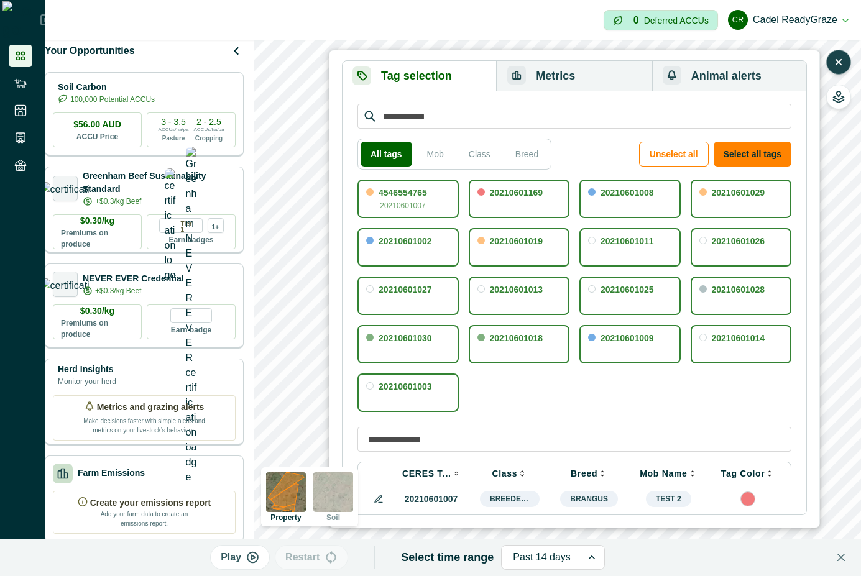
click at [571, 75] on button "Metrics" at bounding box center [574, 76] width 155 height 30
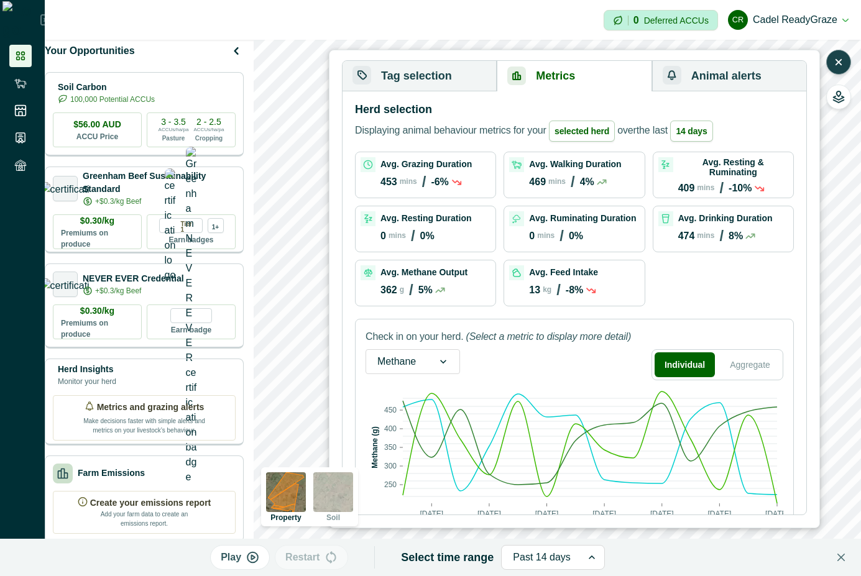
click at [433, 75] on button "Tag selection" at bounding box center [420, 76] width 154 height 30
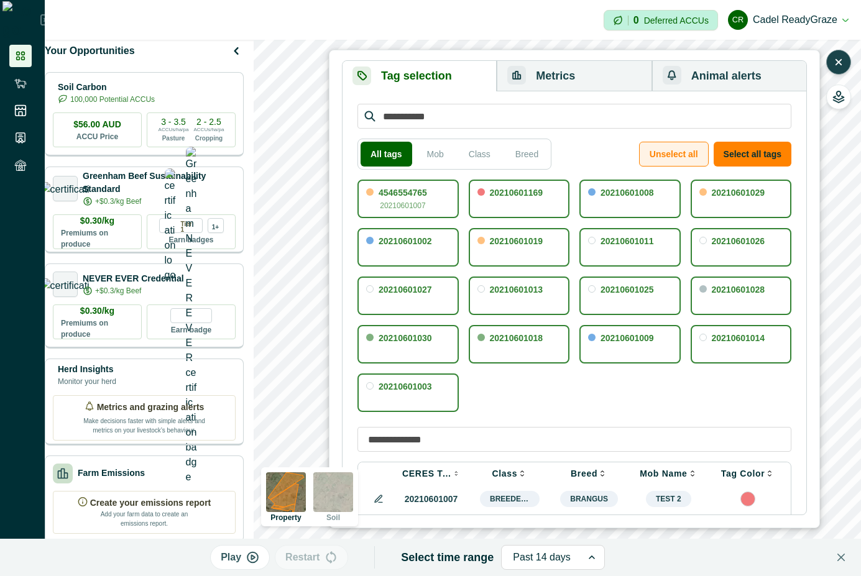
click at [696, 148] on button "Unselect all" at bounding box center [674, 154] width 70 height 25
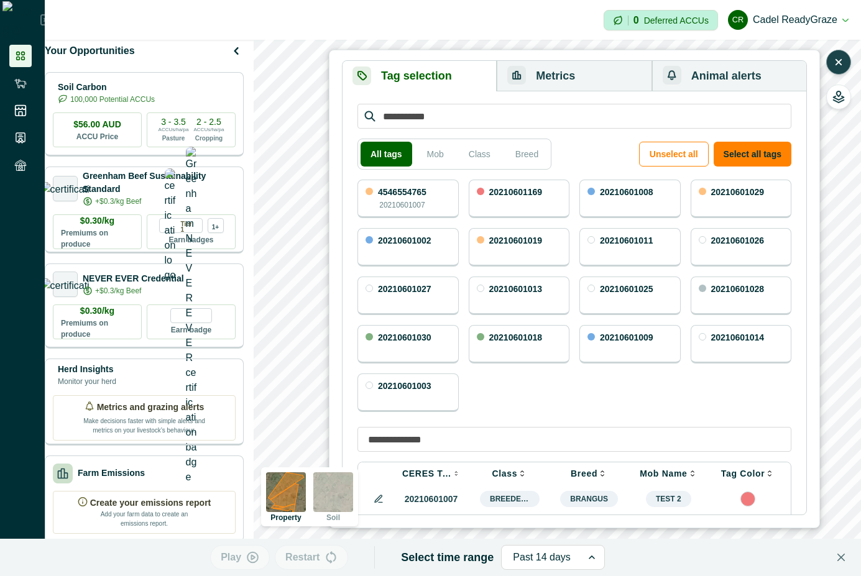
click at [496, 201] on div "20210601169" at bounding box center [519, 199] width 101 height 39
click at [400, 200] on p "20210601007" at bounding box center [401, 205] width 45 height 11
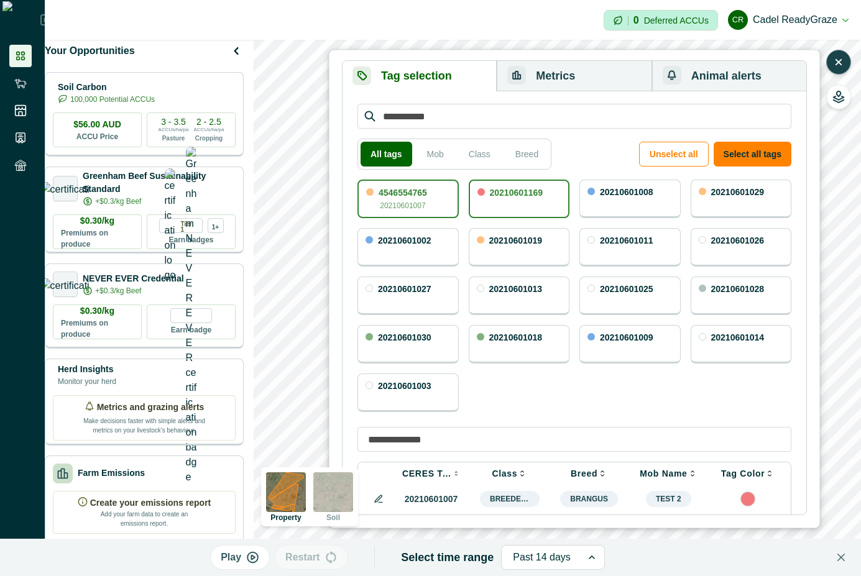
click at [538, 76] on button "Metrics" at bounding box center [574, 76] width 155 height 30
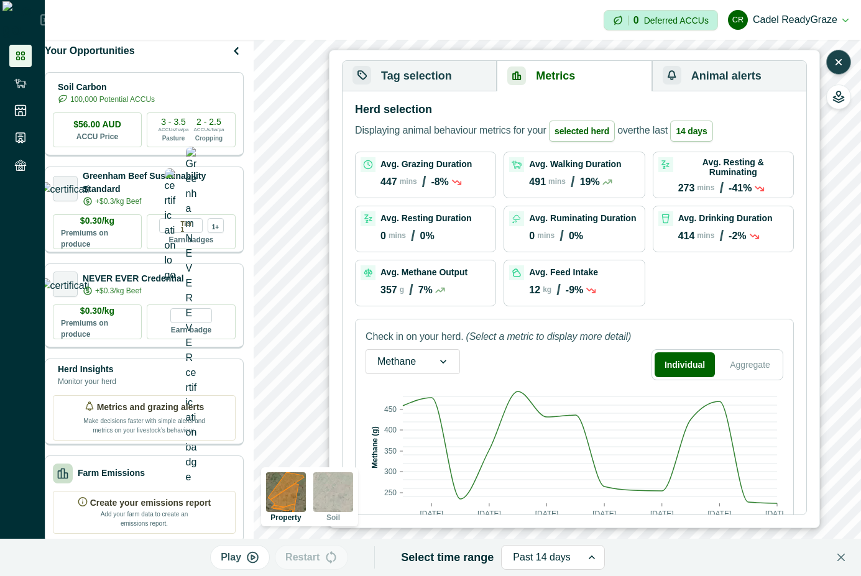
click at [447, 76] on button "Tag selection" at bounding box center [420, 76] width 154 height 30
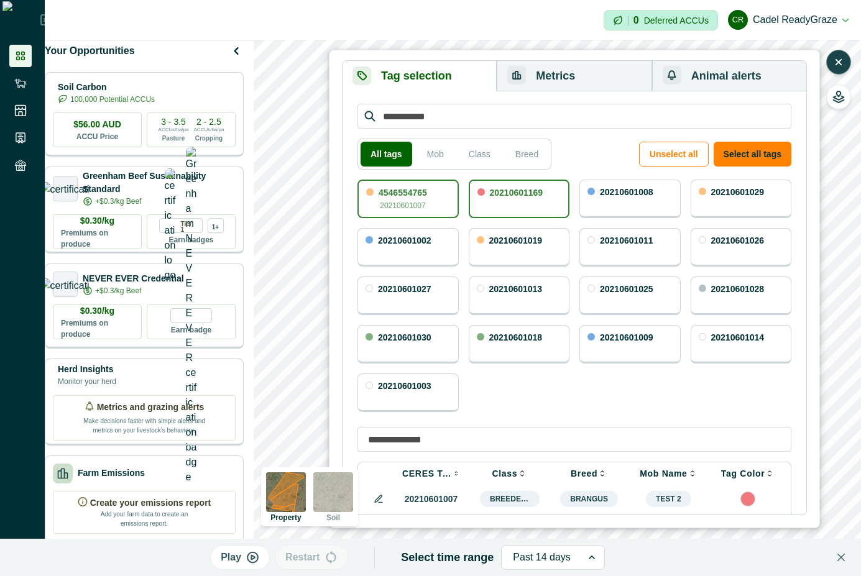
click at [553, 200] on div "20210601169" at bounding box center [519, 199] width 101 height 39
click at [564, 80] on button "Metrics" at bounding box center [574, 76] width 155 height 30
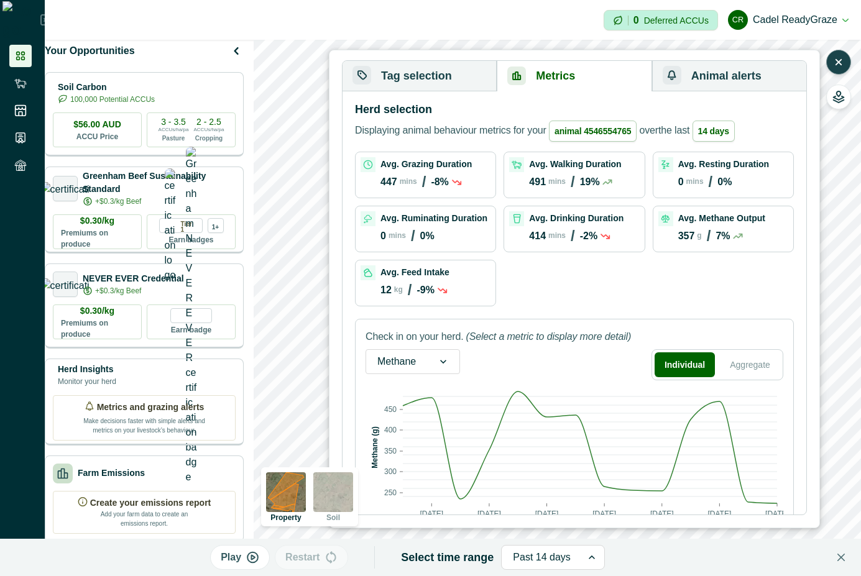
click at [446, 73] on button "Tag selection" at bounding box center [420, 76] width 154 height 30
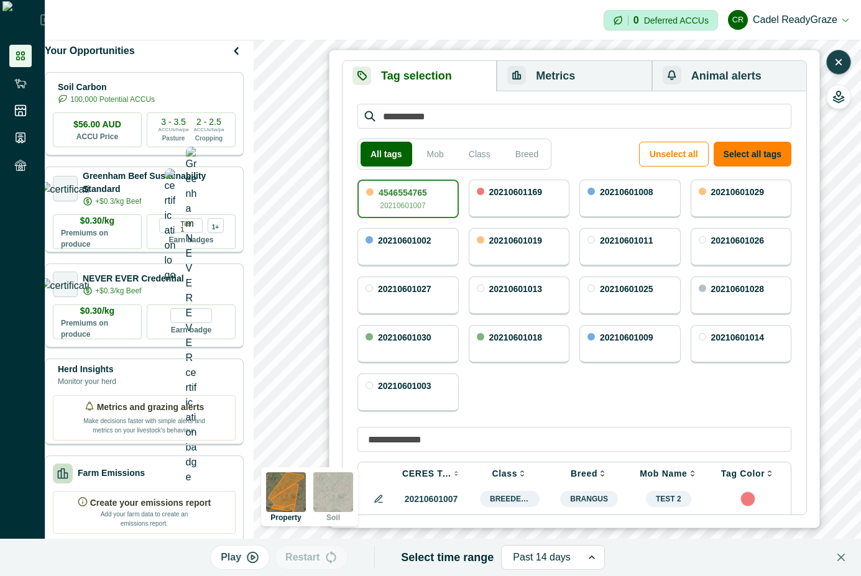
click at [530, 200] on div "20210601169" at bounding box center [519, 199] width 101 height 39
click at [614, 200] on div "20210601008" at bounding box center [629, 199] width 101 height 39
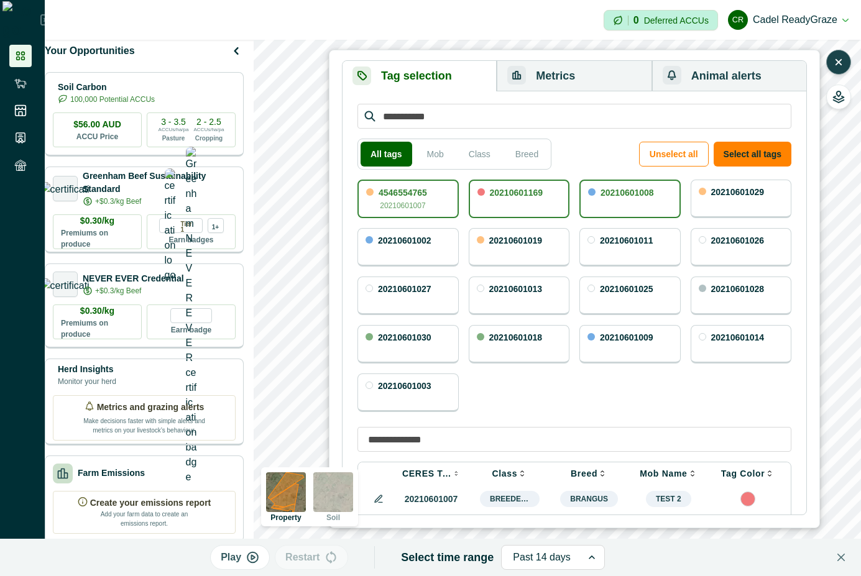
click at [706, 195] on div "20210601029" at bounding box center [741, 199] width 101 height 39
click at [626, 79] on button "Metrics" at bounding box center [574, 76] width 155 height 30
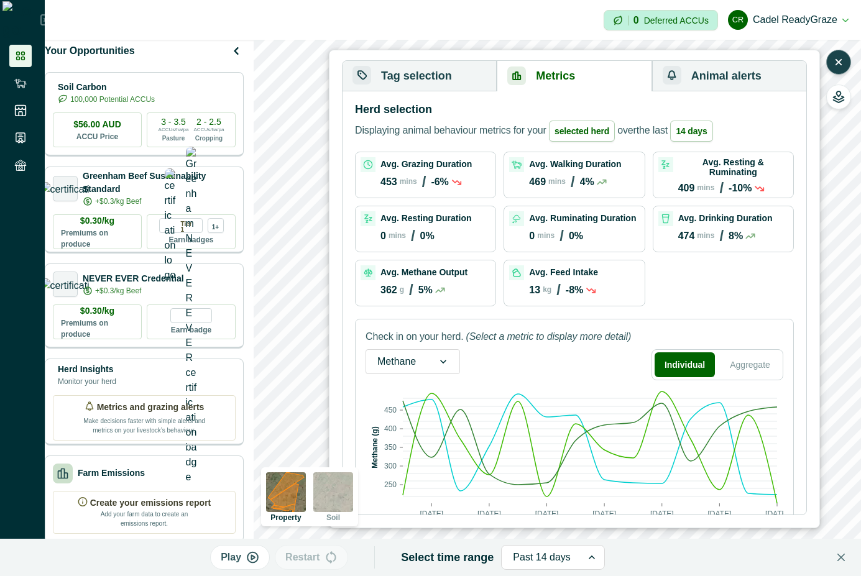
click at [456, 85] on button "Tag selection" at bounding box center [420, 76] width 154 height 30
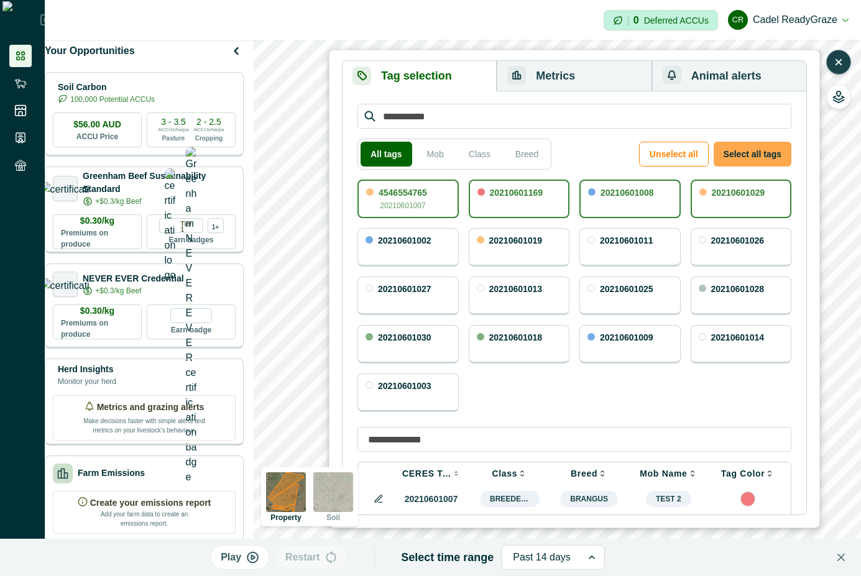
click at [775, 147] on button "Select all tags" at bounding box center [753, 154] width 78 height 25
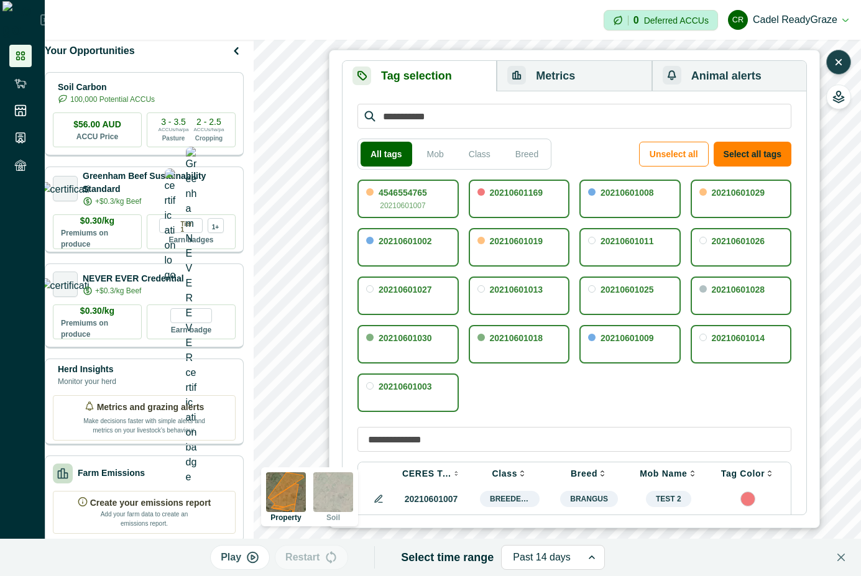
click at [544, 76] on button "Metrics" at bounding box center [574, 76] width 155 height 30
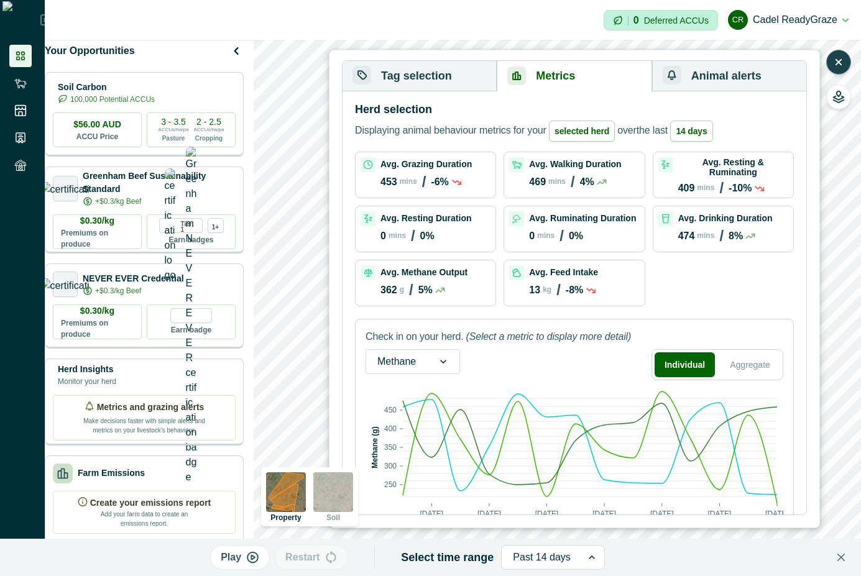
click at [472, 76] on button "Tag selection" at bounding box center [420, 76] width 154 height 30
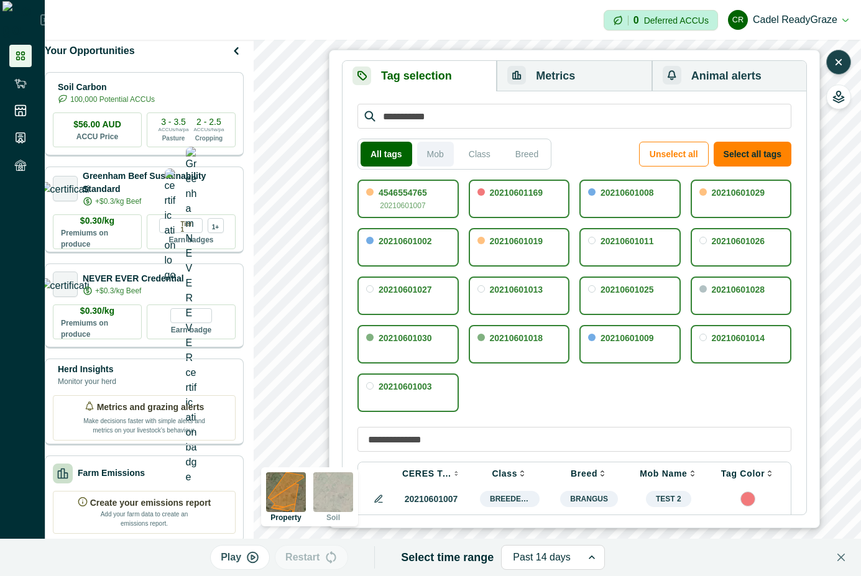
click at [434, 162] on button "Mob" at bounding box center [435, 154] width 37 height 25
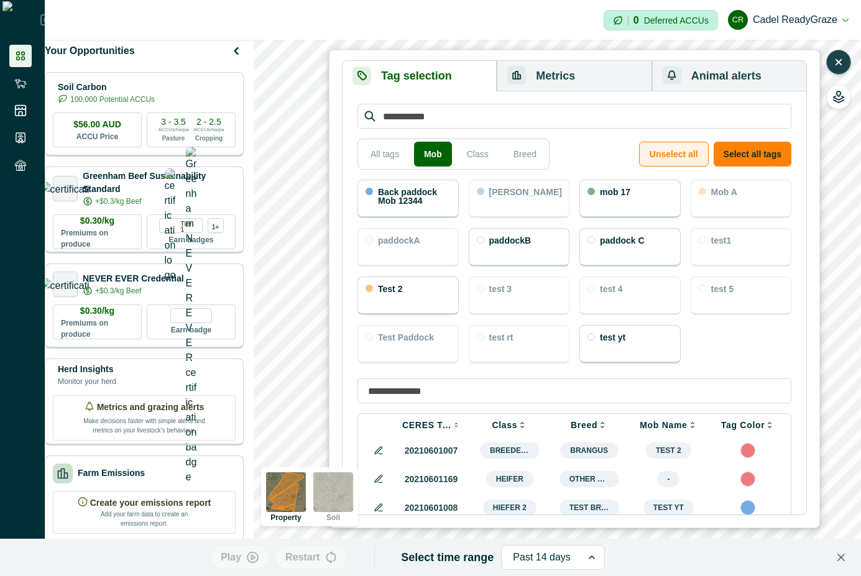
click at [685, 154] on button "Unselect all" at bounding box center [674, 154] width 70 height 25
click at [599, 70] on button "Metrics" at bounding box center [574, 76] width 155 height 30
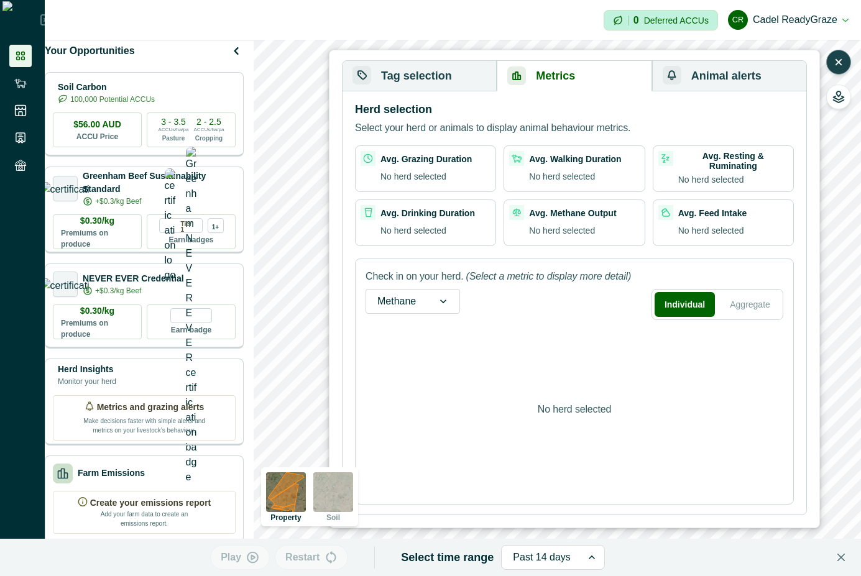
click at [392, 66] on button "Tag selection" at bounding box center [420, 76] width 154 height 30
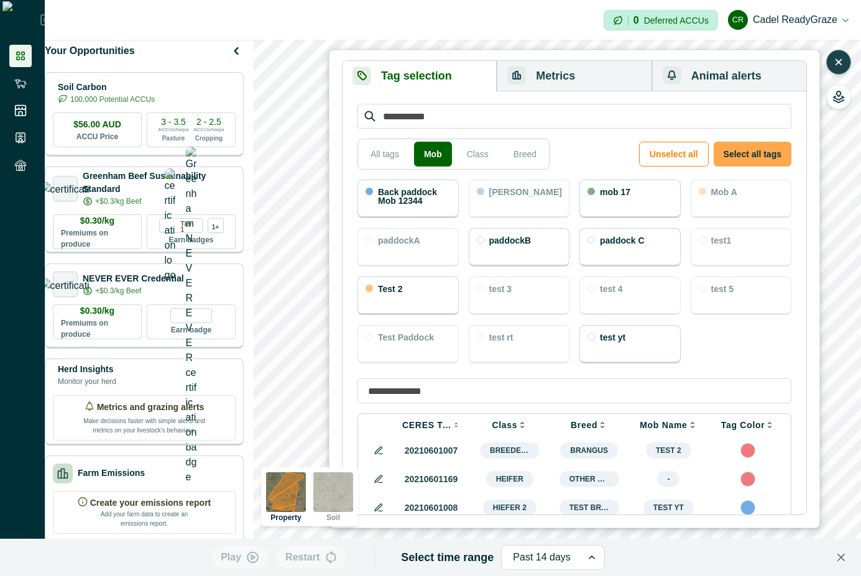
click at [742, 152] on button "Select all tags" at bounding box center [753, 154] width 78 height 25
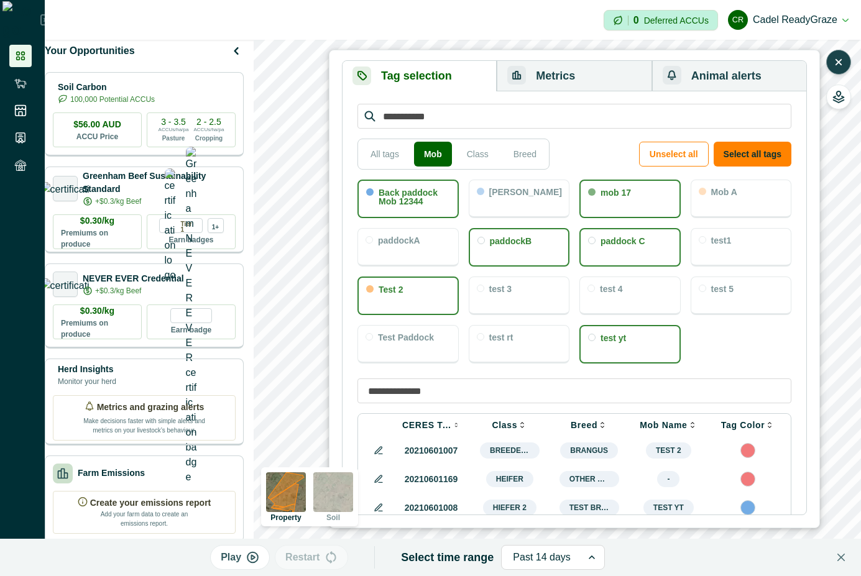
click at [584, 81] on button "Metrics" at bounding box center [574, 76] width 155 height 30
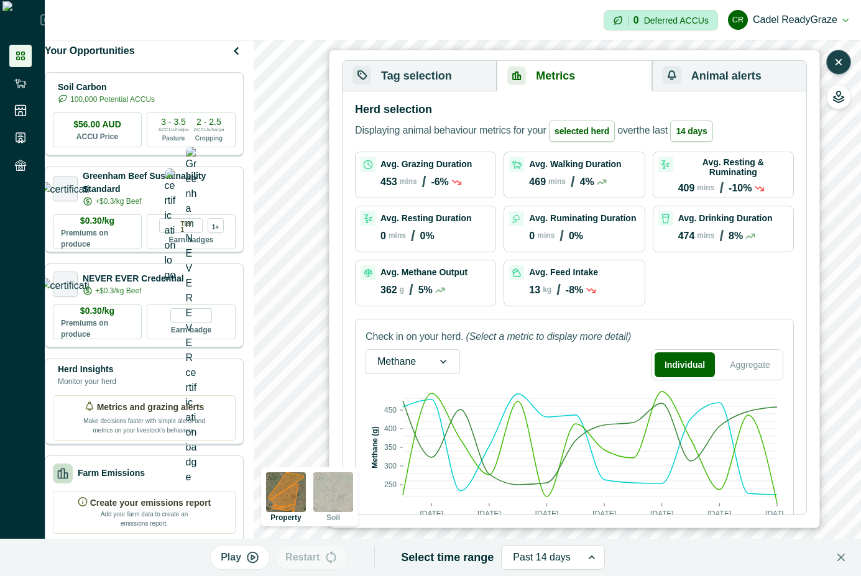
click at [487, 81] on button "Tag selection" at bounding box center [420, 76] width 154 height 30
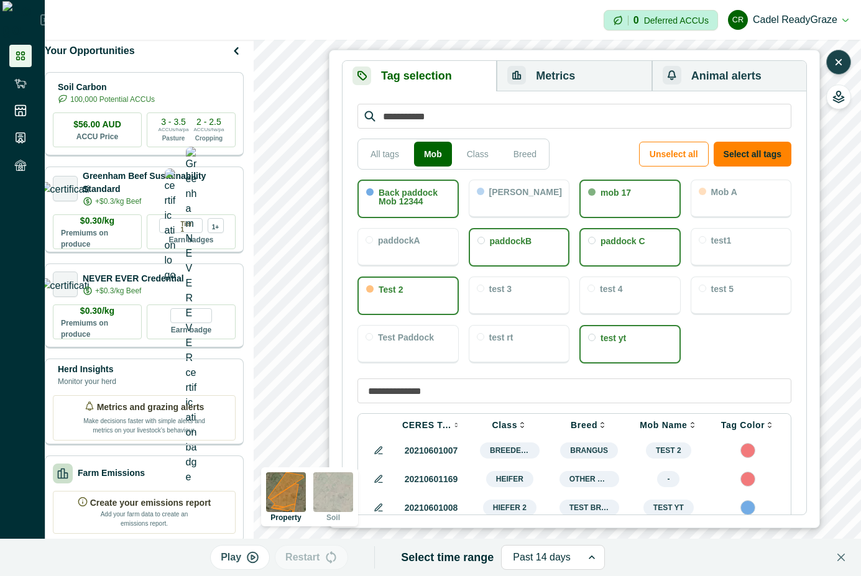
click at [607, 339] on p "test yt" at bounding box center [613, 338] width 25 height 9
click at [620, 240] on p "paddock C" at bounding box center [623, 241] width 45 height 9
click at [621, 201] on div "mob 17" at bounding box center [629, 199] width 101 height 39
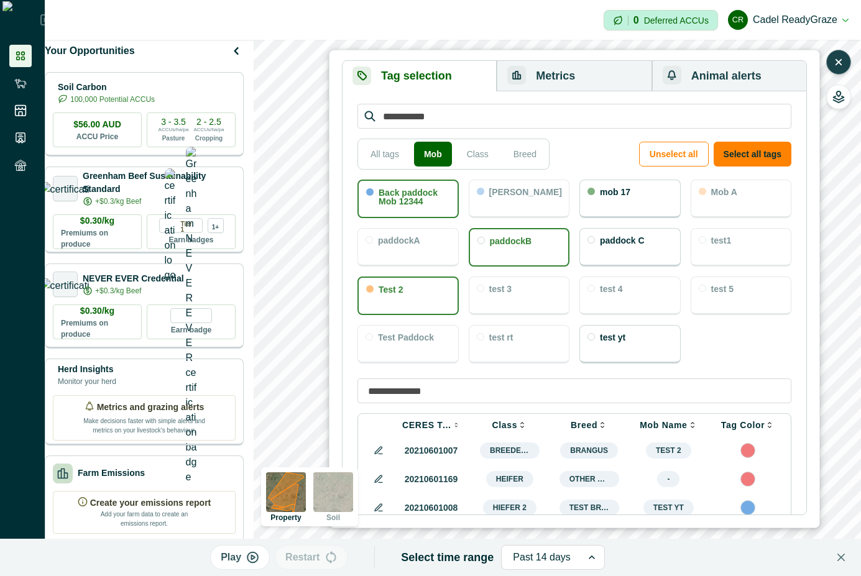
click at [555, 81] on button "Metrics" at bounding box center [574, 76] width 155 height 30
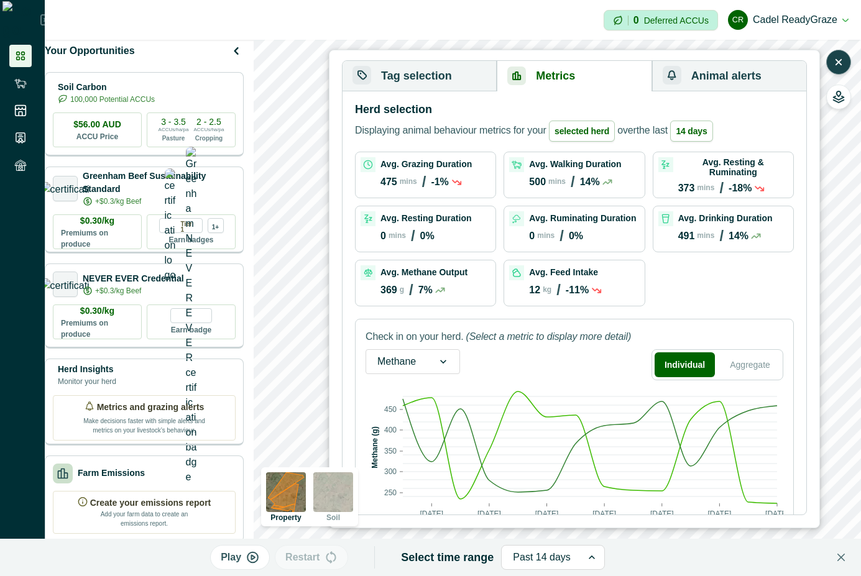
click at [467, 81] on button "Tag selection" at bounding box center [420, 76] width 154 height 30
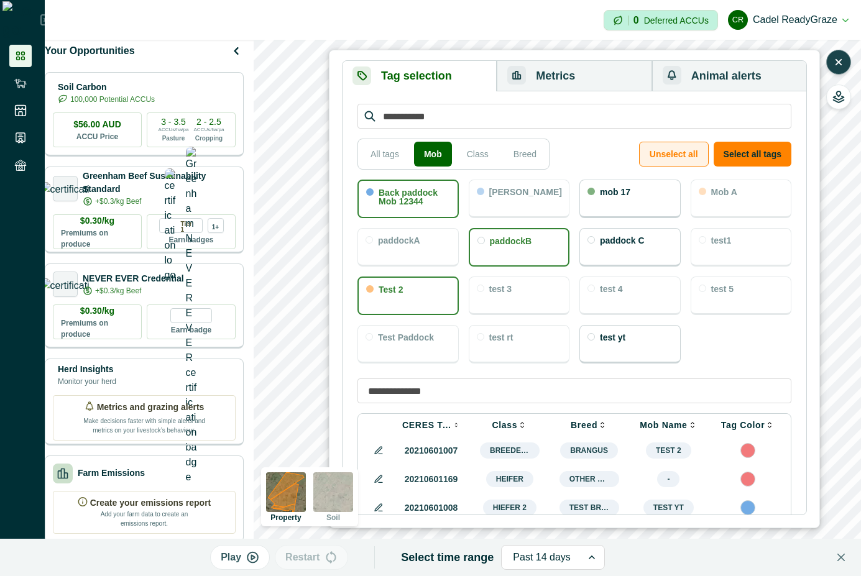
click at [670, 143] on button "Unselect all" at bounding box center [674, 154] width 70 height 25
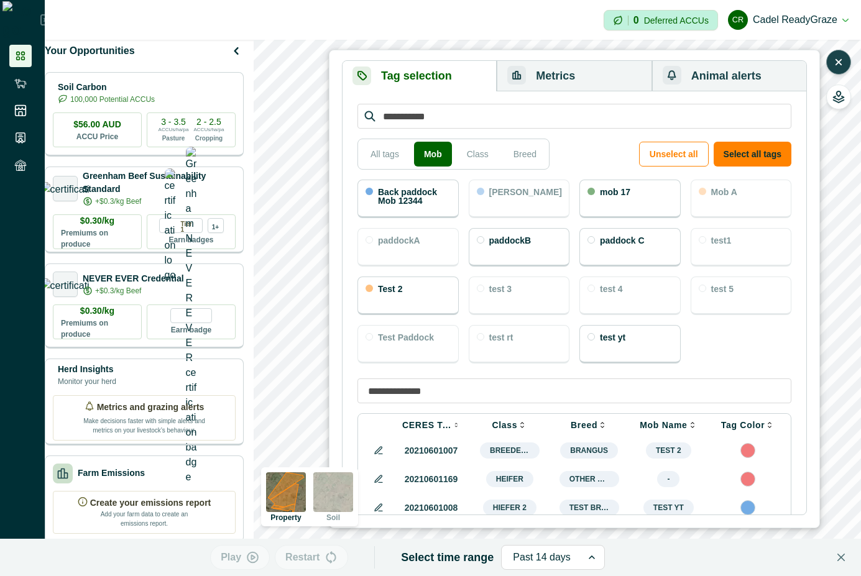
click at [432, 198] on p "Back paddock Mob 12344" at bounding box center [414, 196] width 73 height 17
click at [505, 247] on div "paddockB" at bounding box center [510, 242] width 42 height 12
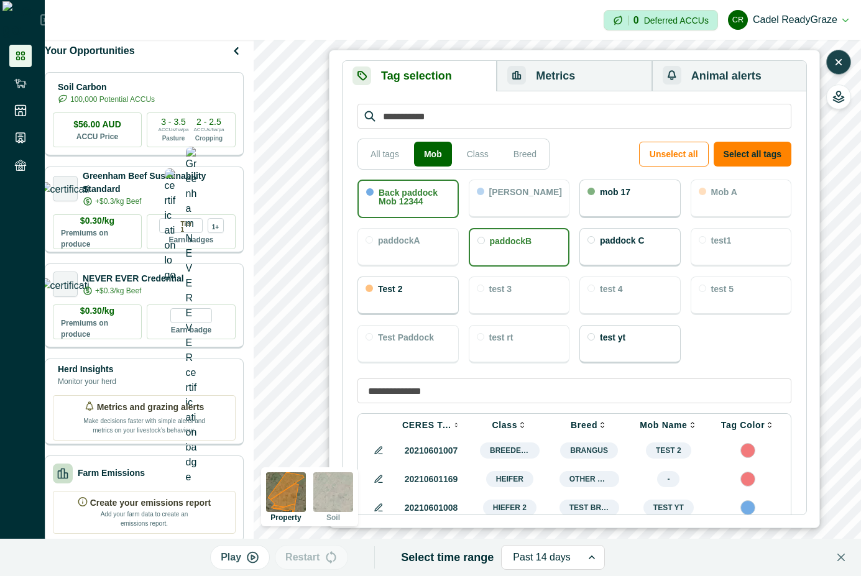
click at [609, 192] on p "mob 17" at bounding box center [615, 192] width 30 height 9
click at [604, 82] on button "Metrics" at bounding box center [574, 76] width 155 height 30
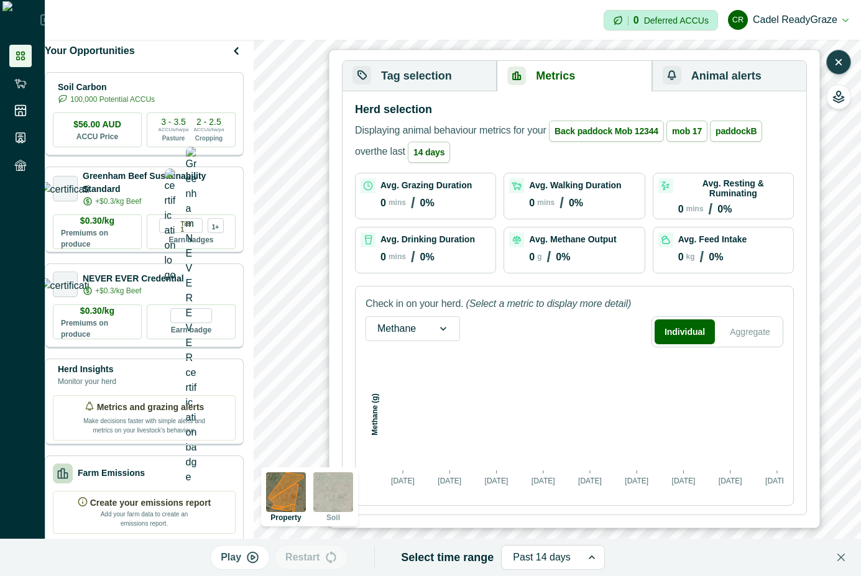
click at [415, 76] on button "Tag selection" at bounding box center [420, 76] width 154 height 30
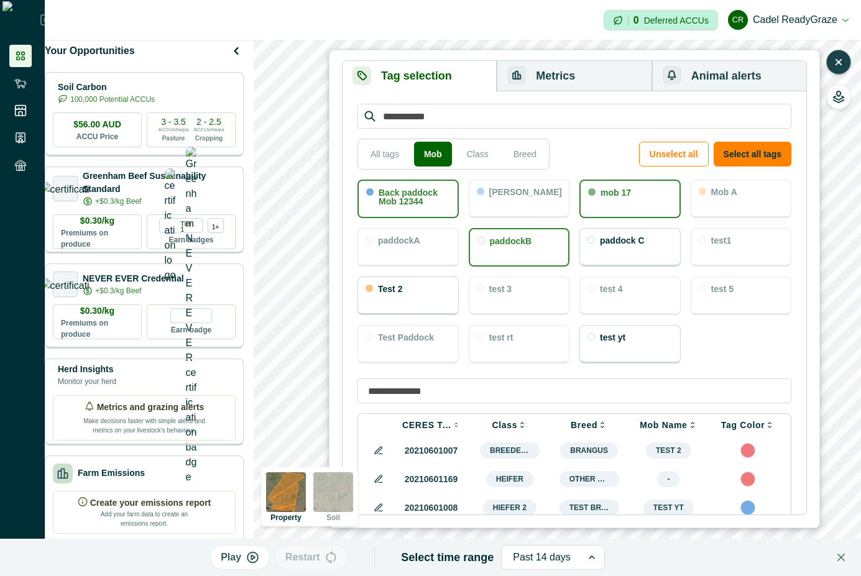
click at [429, 293] on div "Test 2" at bounding box center [408, 296] width 101 height 39
click at [631, 354] on div "test yt" at bounding box center [629, 344] width 101 height 39
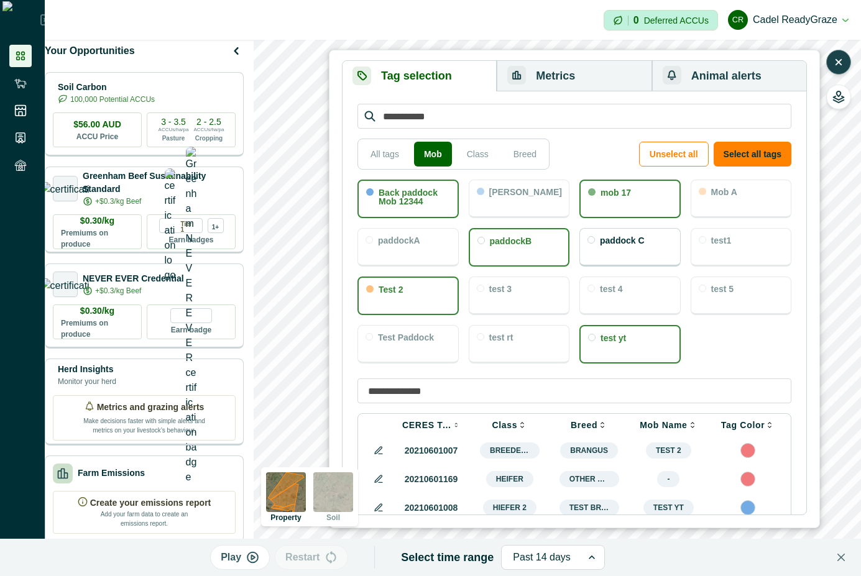
click at [630, 286] on div "test 4" at bounding box center [629, 296] width 101 height 39
click at [613, 73] on button "Metrics" at bounding box center [574, 76] width 155 height 30
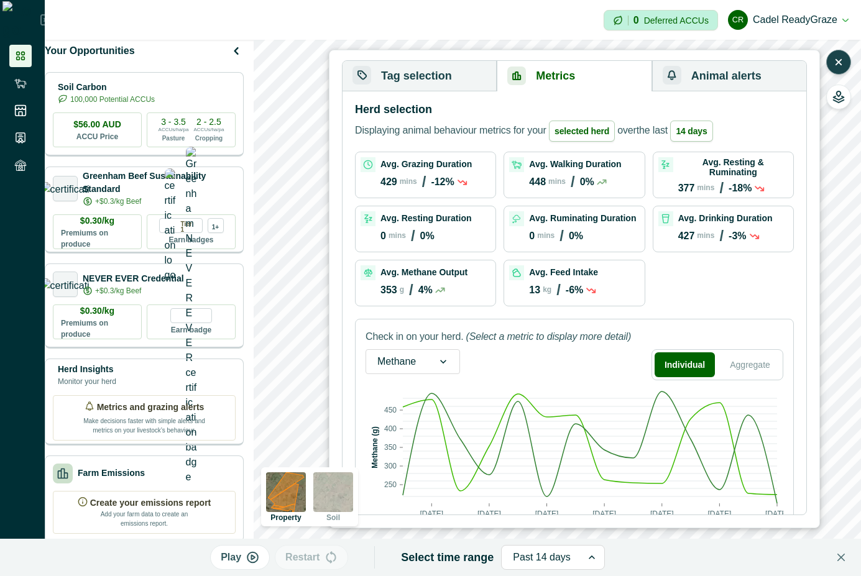
click at [465, 90] on button "Tag selection" at bounding box center [420, 76] width 154 height 30
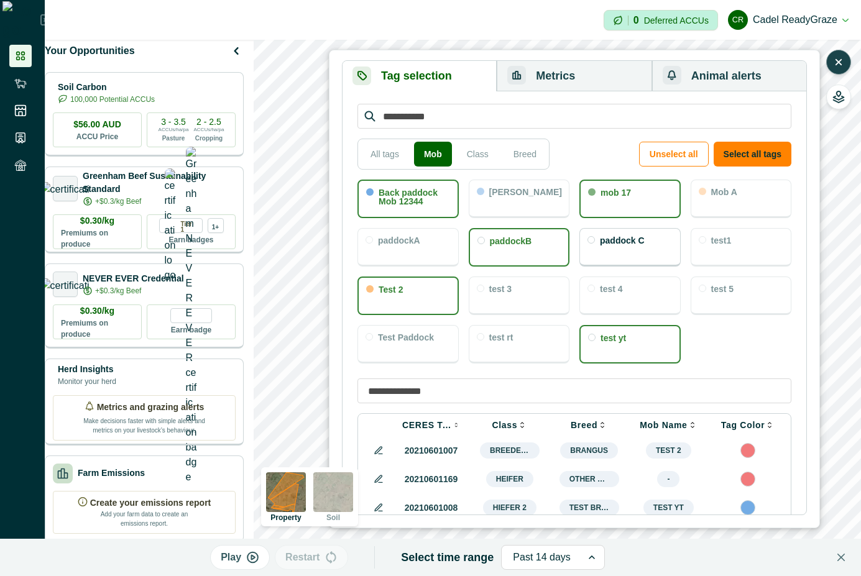
click at [611, 342] on p "test yt" at bounding box center [613, 338] width 25 height 9
click at [534, 242] on div "paddockB" at bounding box center [519, 247] width 101 height 39
click at [593, 213] on div "mob 17" at bounding box center [629, 199] width 101 height 39
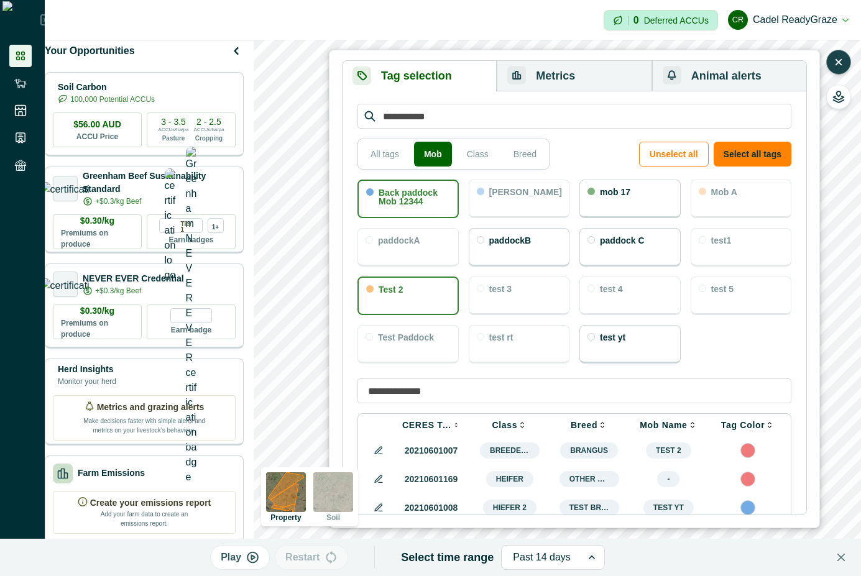
click at [578, 71] on button "Metrics" at bounding box center [574, 76] width 155 height 30
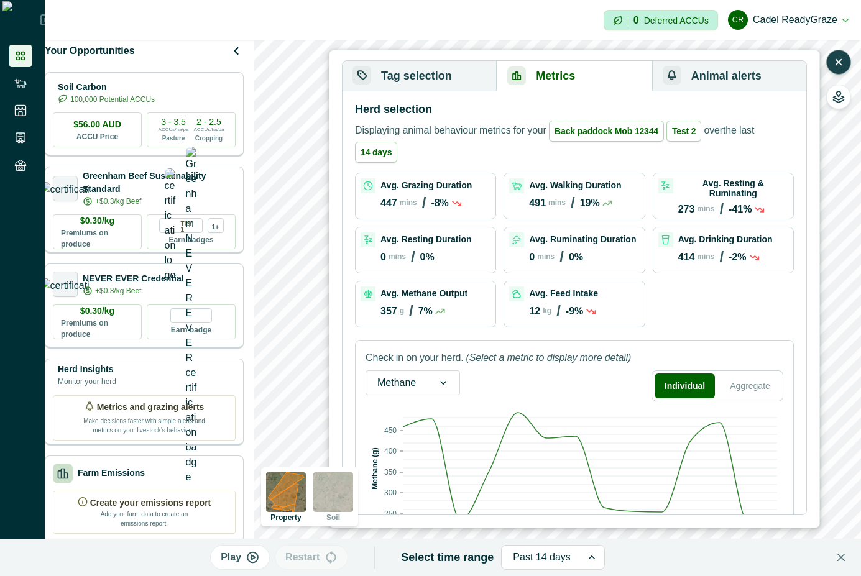
click at [385, 65] on button "Tag selection" at bounding box center [420, 76] width 154 height 30
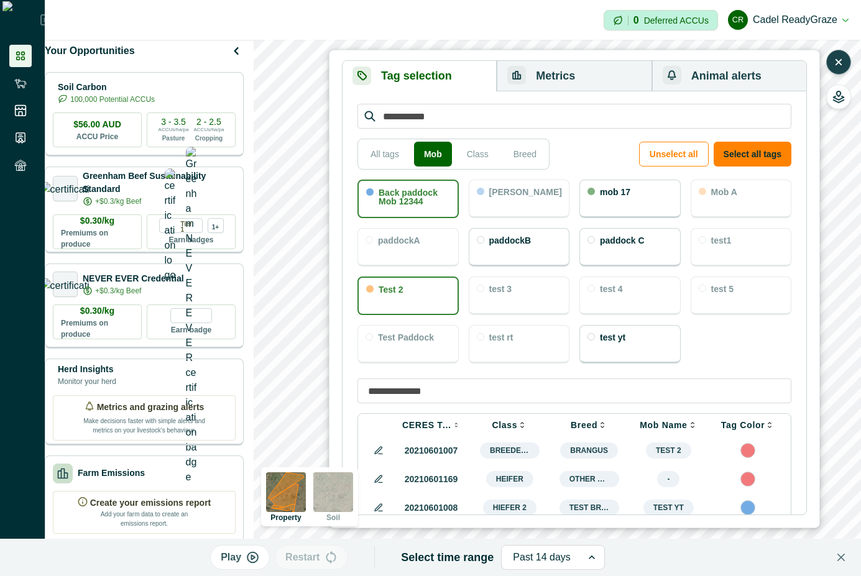
click at [381, 140] on div "All tags Mob Class Breed" at bounding box center [454, 154] width 192 height 31
click at [381, 157] on button "All tags" at bounding box center [385, 154] width 48 height 25
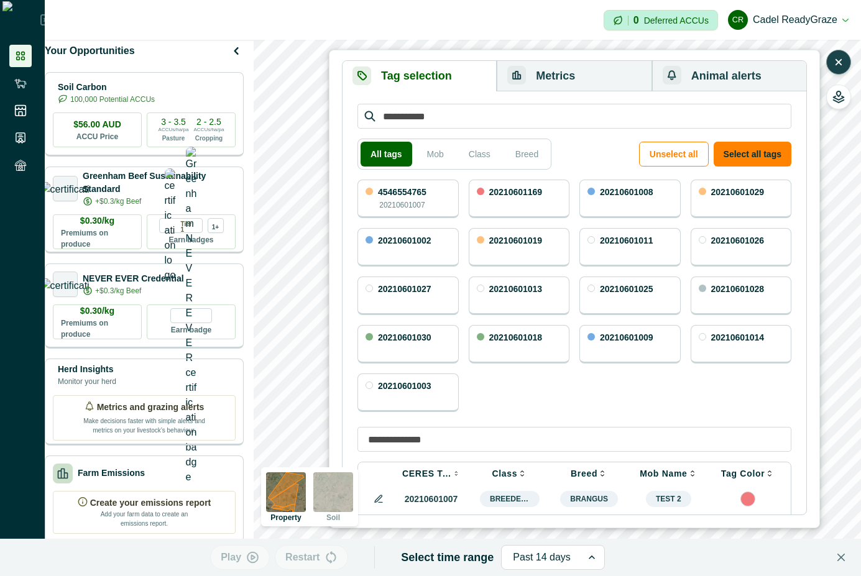
click at [555, 62] on button "Metrics" at bounding box center [574, 76] width 155 height 30
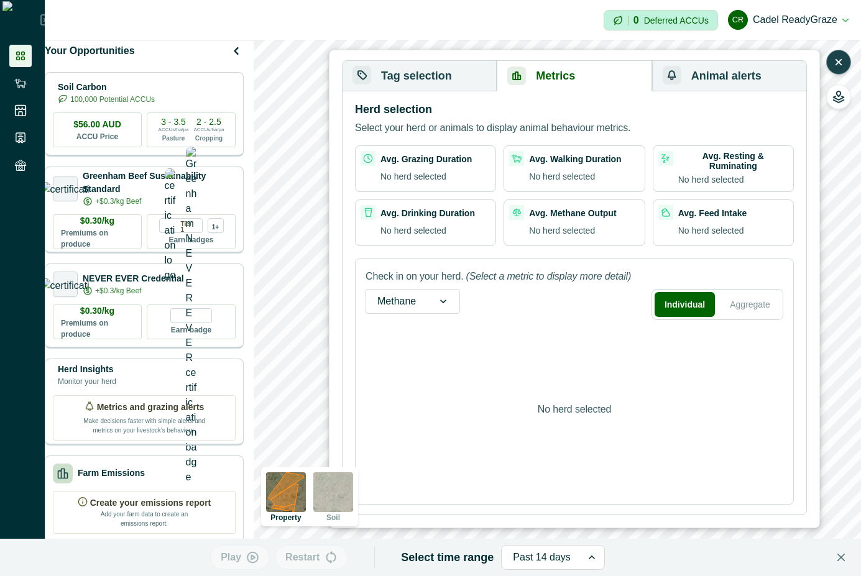
click at [431, 75] on button "Tag selection" at bounding box center [420, 76] width 154 height 30
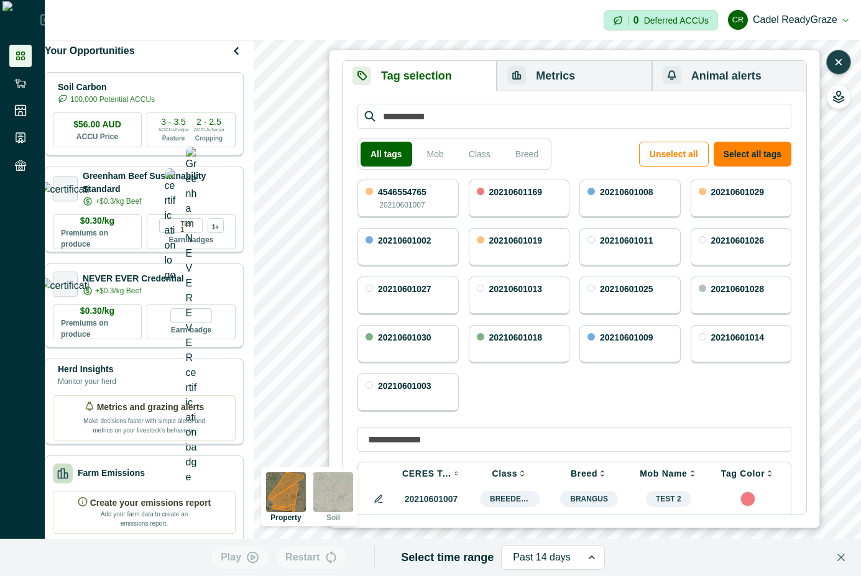
click at [629, 189] on p "20210601008" at bounding box center [626, 192] width 53 height 9
click at [632, 240] on p "20210601011" at bounding box center [626, 240] width 53 height 9
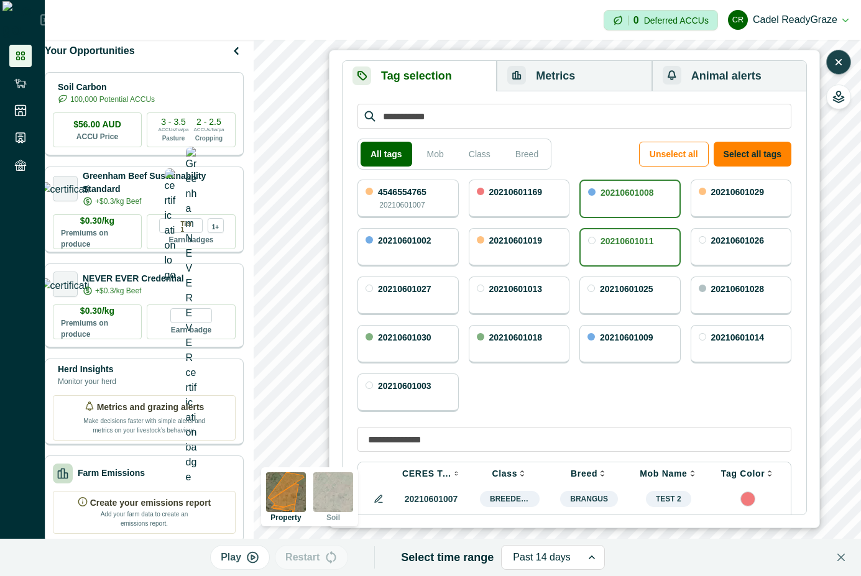
click at [714, 251] on div "20210601026" at bounding box center [741, 247] width 101 height 39
click at [716, 185] on div "20210601029" at bounding box center [741, 199] width 101 height 39
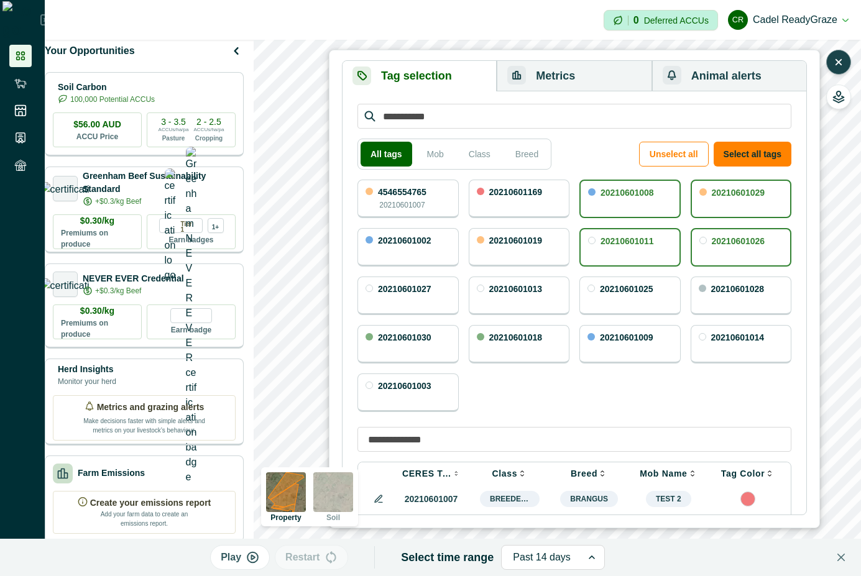
click at [599, 76] on button "Metrics" at bounding box center [574, 76] width 155 height 30
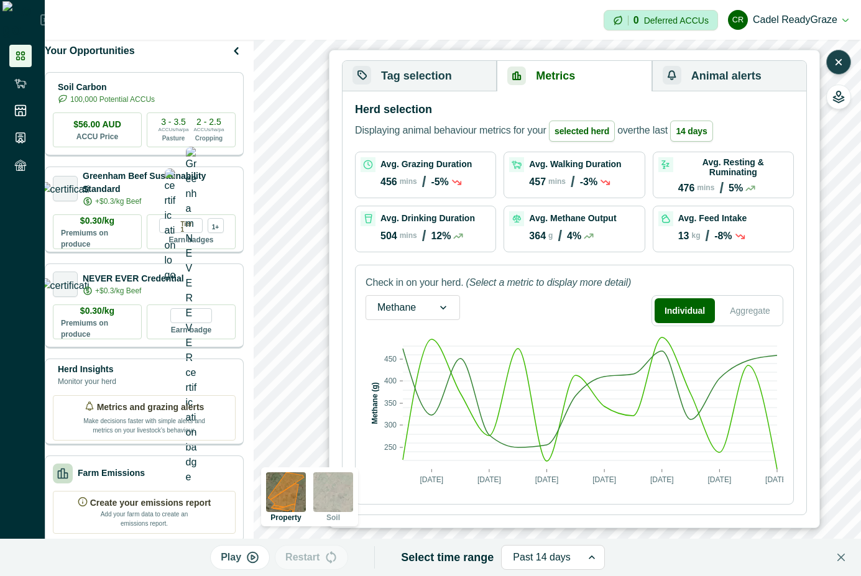
click at [457, 75] on button "Tag selection" at bounding box center [420, 76] width 154 height 30
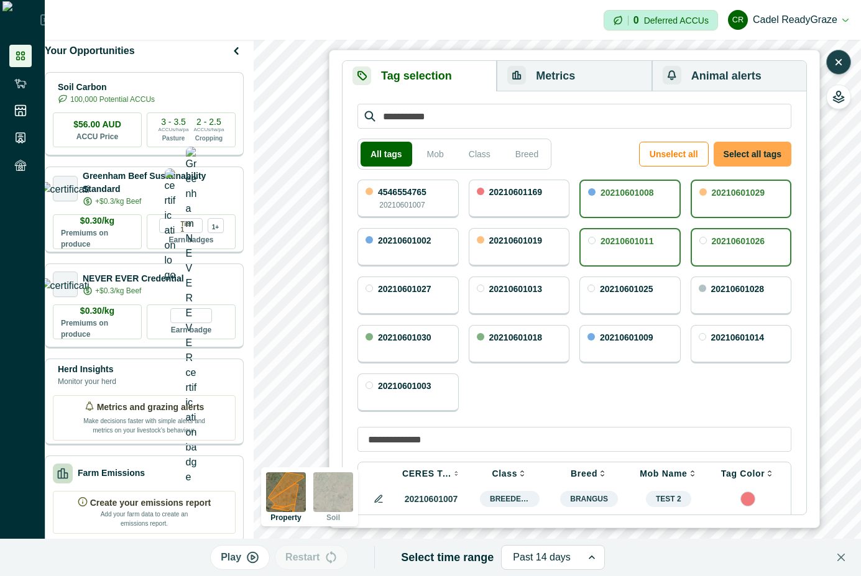
click at [750, 150] on button "Select all tags" at bounding box center [753, 154] width 78 height 25
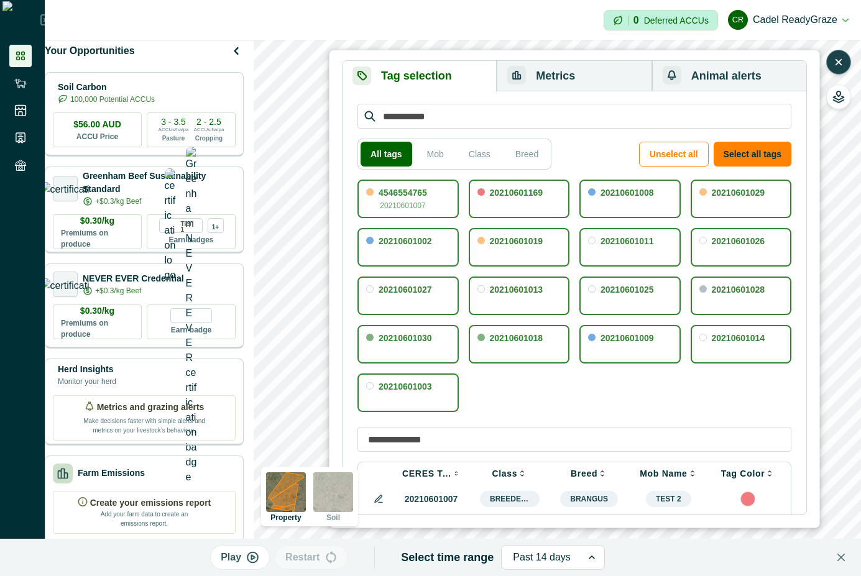
click at [614, 72] on button "Metrics" at bounding box center [574, 76] width 155 height 30
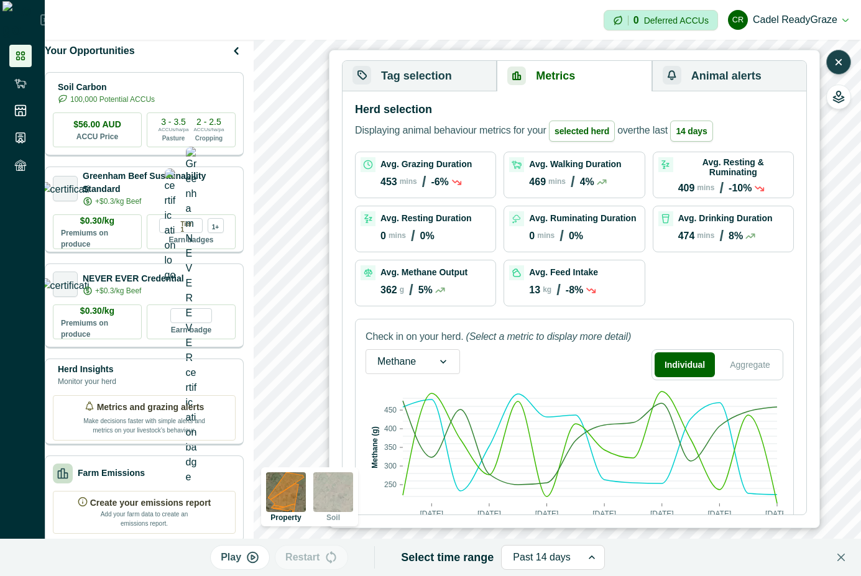
click at [402, 71] on button "Tag selection" at bounding box center [420, 76] width 154 height 30
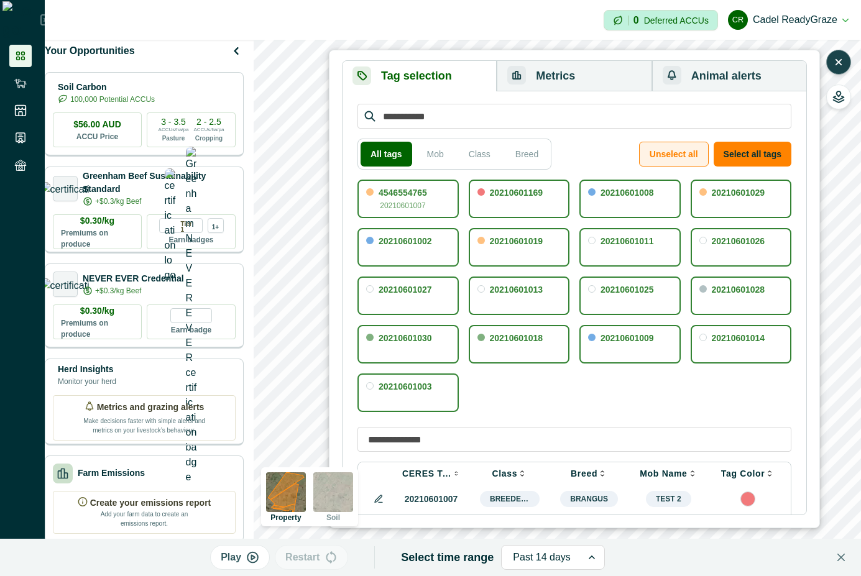
click at [691, 149] on button "Unselect all" at bounding box center [674, 154] width 70 height 25
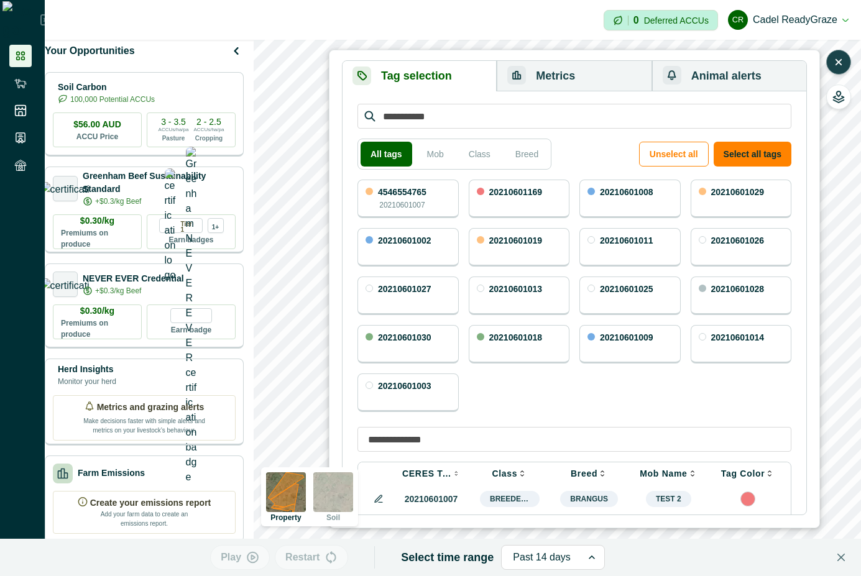
click at [563, 65] on button "Metrics" at bounding box center [574, 76] width 155 height 30
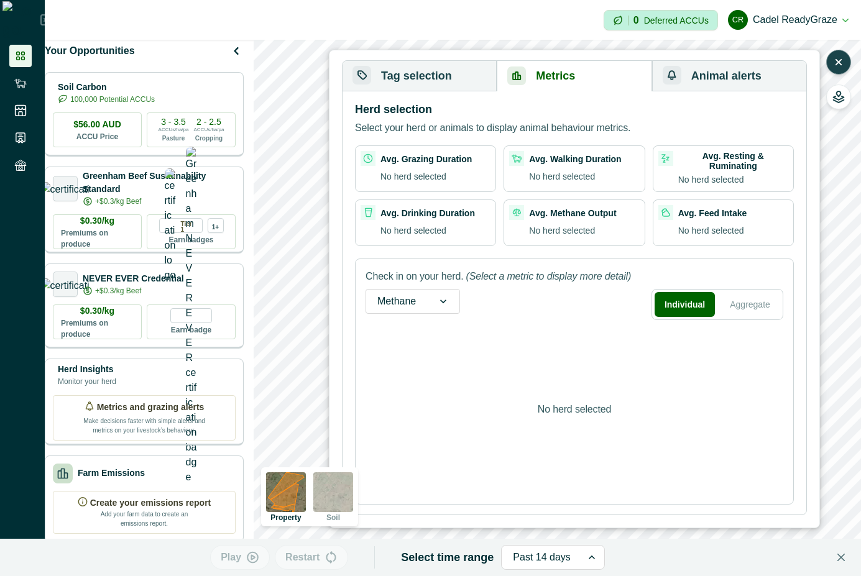
click at [440, 81] on button "Tag selection" at bounding box center [420, 76] width 154 height 30
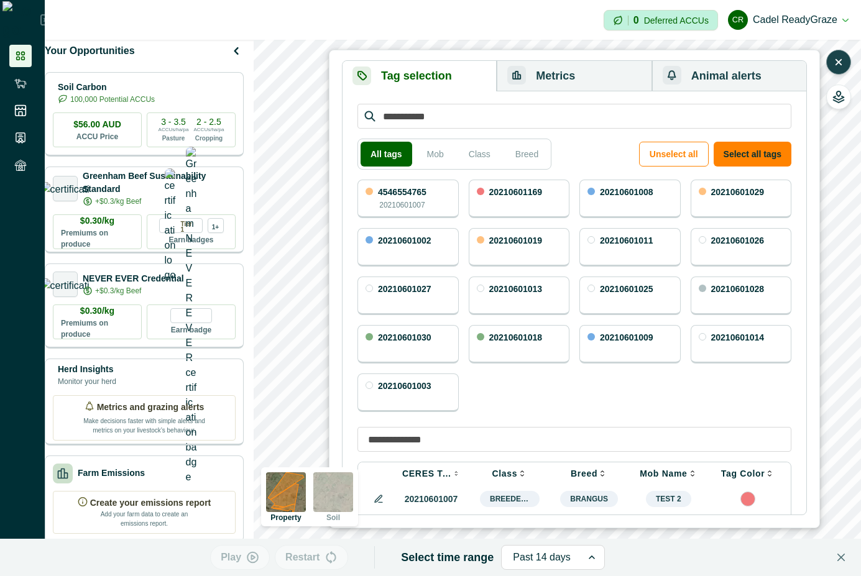
click at [429, 195] on div "4546554765 20210601007" at bounding box center [408, 199] width 101 height 39
click at [565, 80] on button "Metrics" at bounding box center [574, 76] width 155 height 30
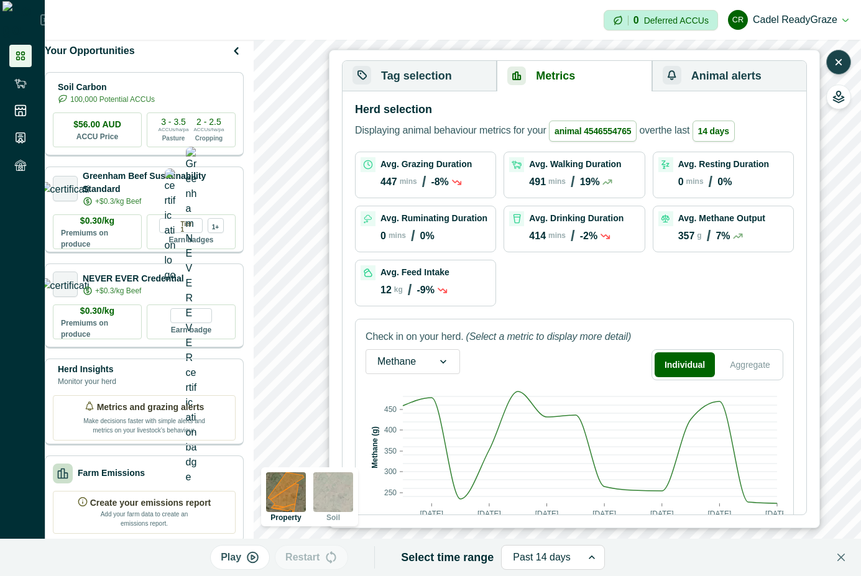
click at [432, 78] on button "Tag selection" at bounding box center [420, 76] width 154 height 30
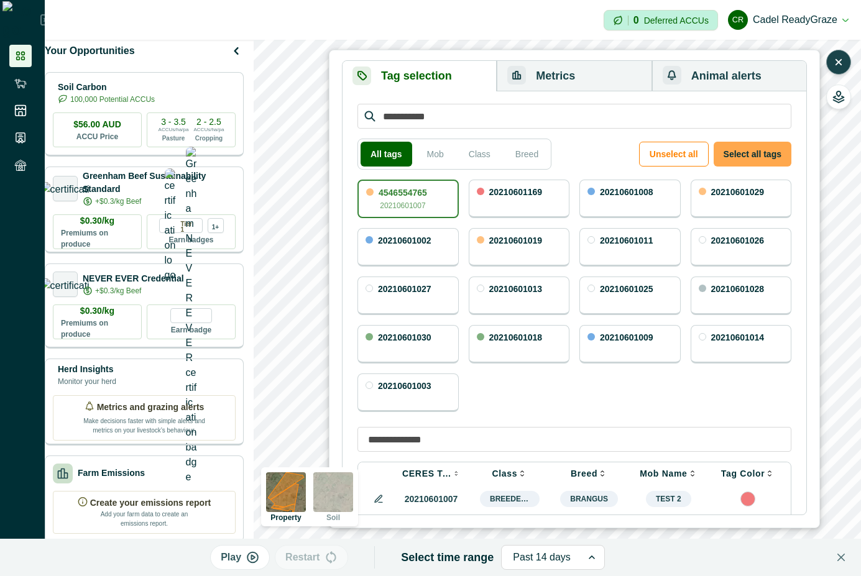
click at [765, 156] on button "Select all tags" at bounding box center [753, 154] width 78 height 25
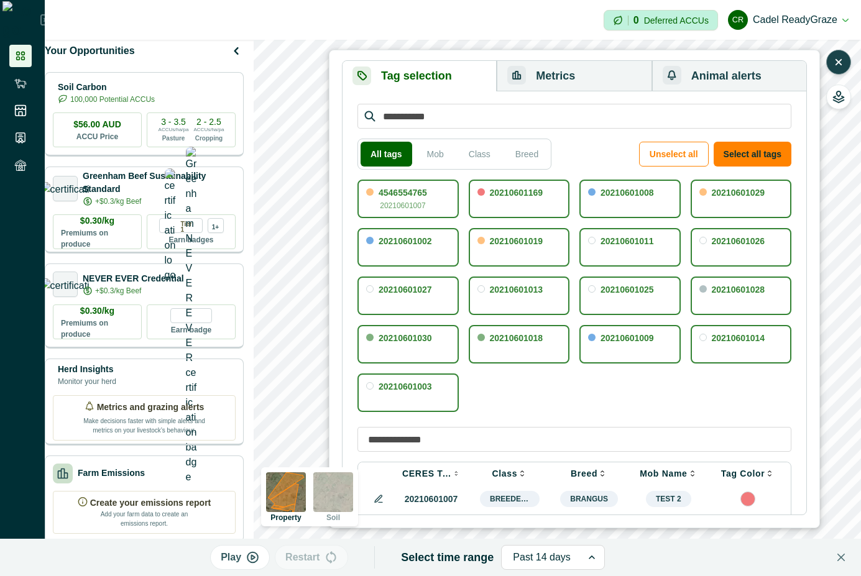
click at [565, 72] on button "Metrics" at bounding box center [574, 76] width 155 height 30
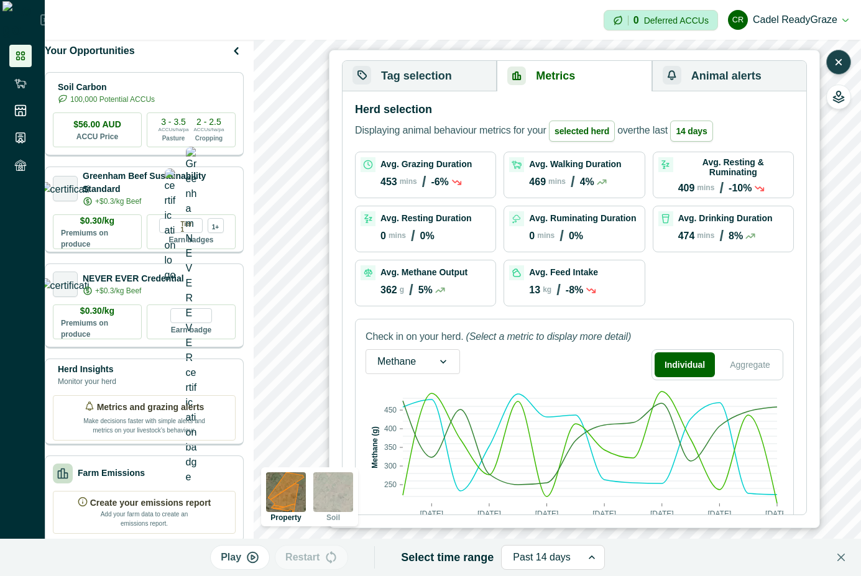
click at [477, 78] on button "Tag selection" at bounding box center [420, 76] width 154 height 30
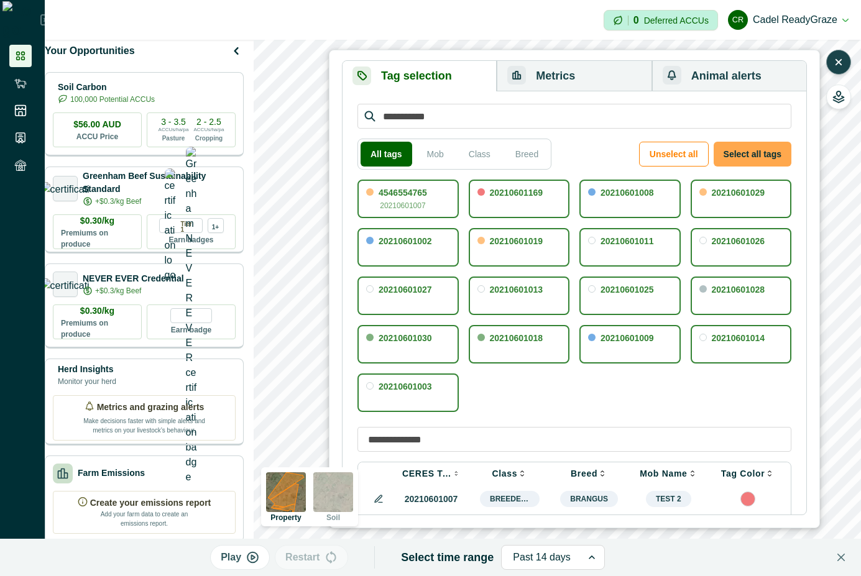
click at [781, 150] on button "Select all tags" at bounding box center [753, 154] width 78 height 25
click at [838, 66] on icon "button" at bounding box center [839, 62] width 12 height 12
